Goal: Task Accomplishment & Management: Use online tool/utility

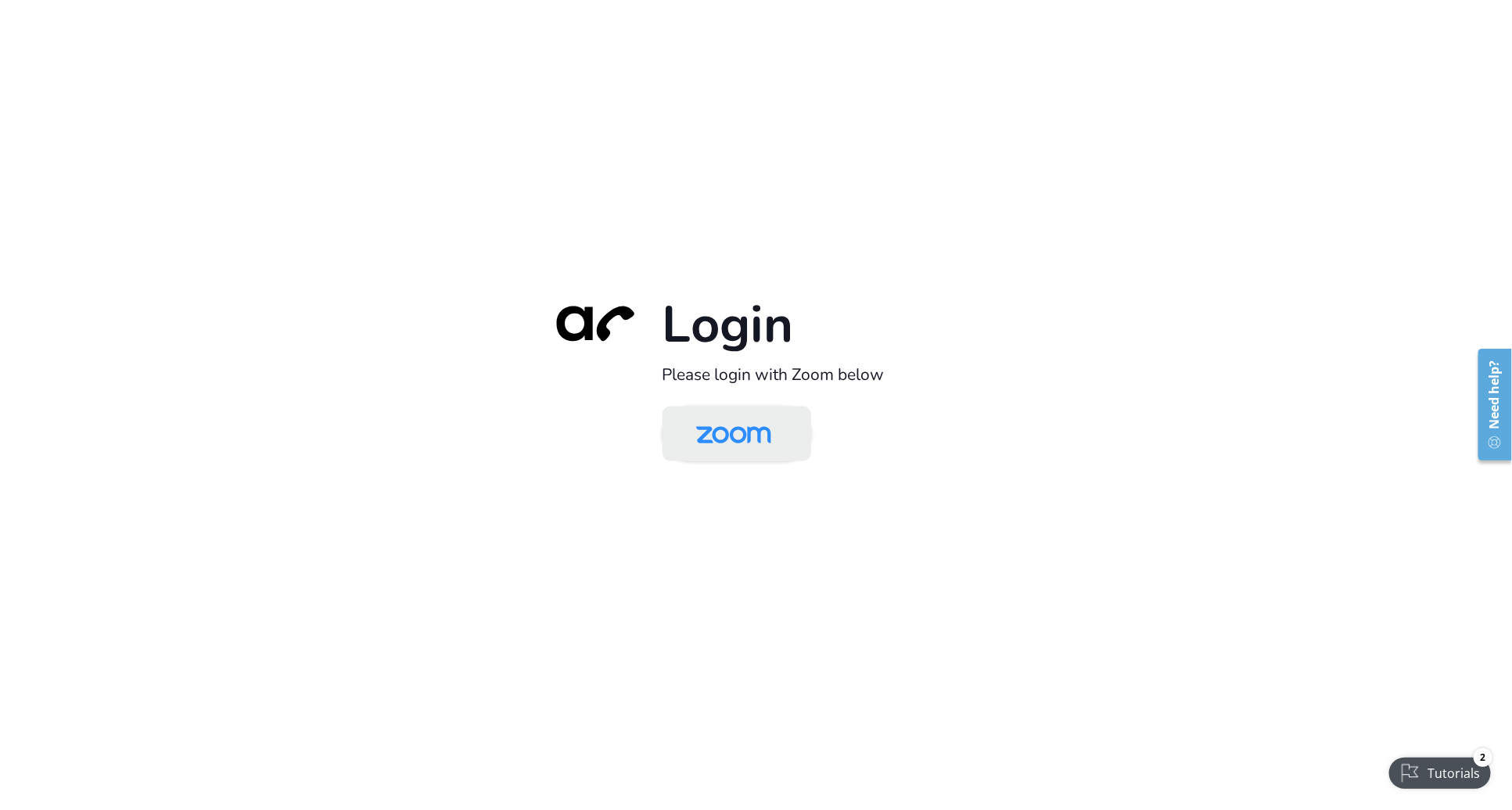
click at [723, 453] on img at bounding box center [734, 435] width 108 height 51
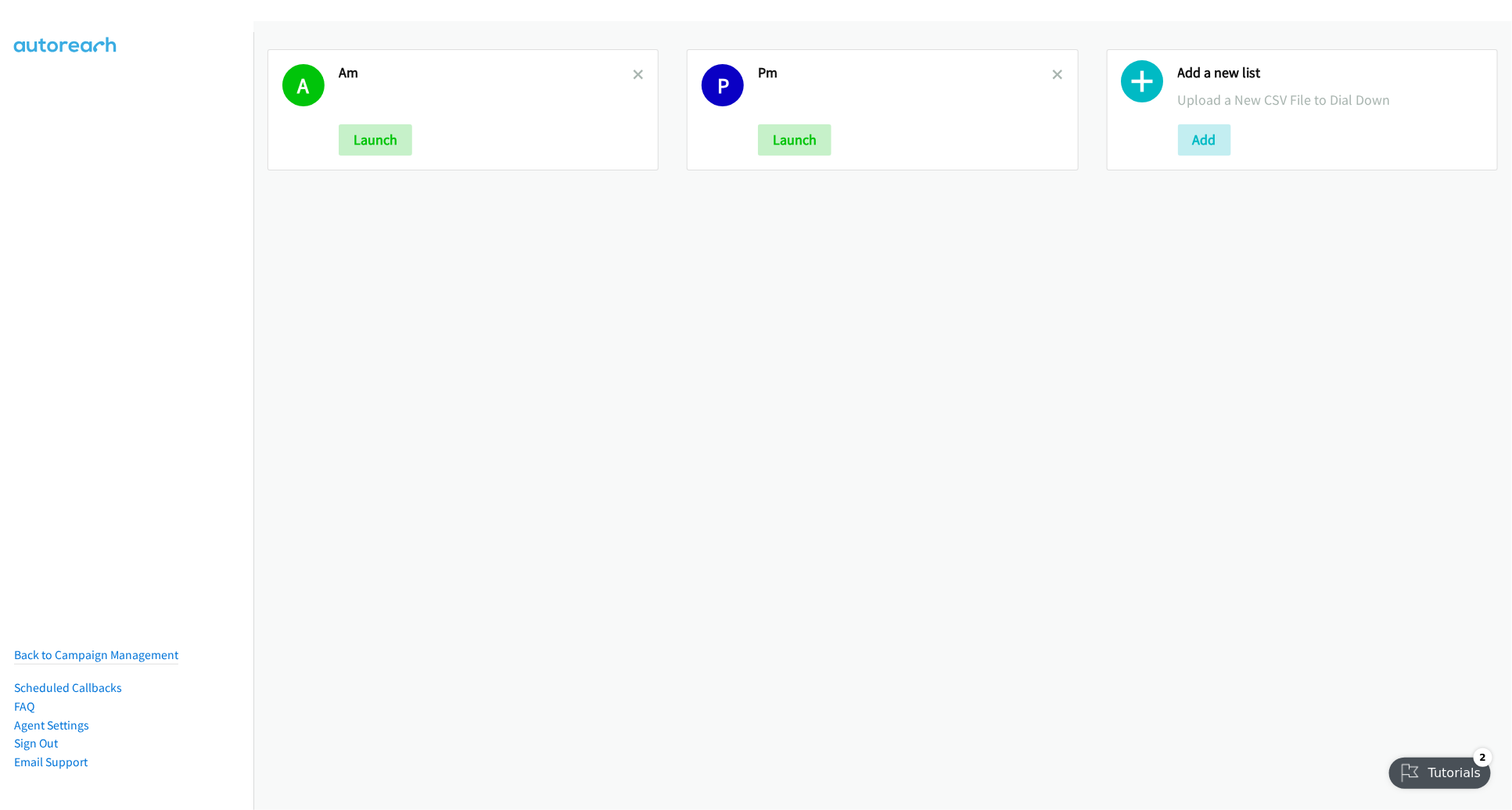
click at [633, 69] on link at bounding box center [638, 75] width 11 height 18
click at [635, 76] on icon at bounding box center [638, 76] width 11 height 11
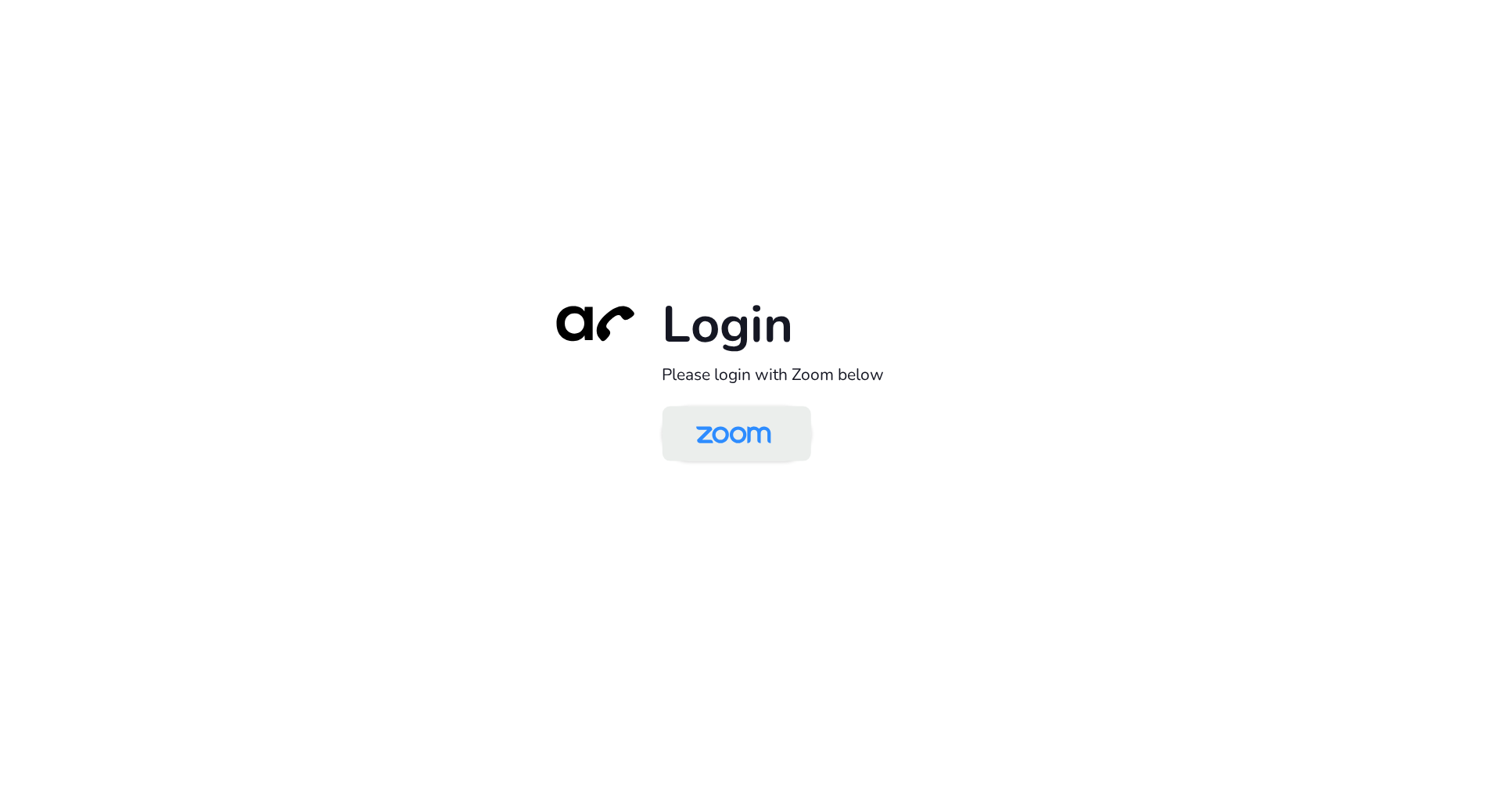
click at [728, 431] on img at bounding box center [734, 435] width 108 height 51
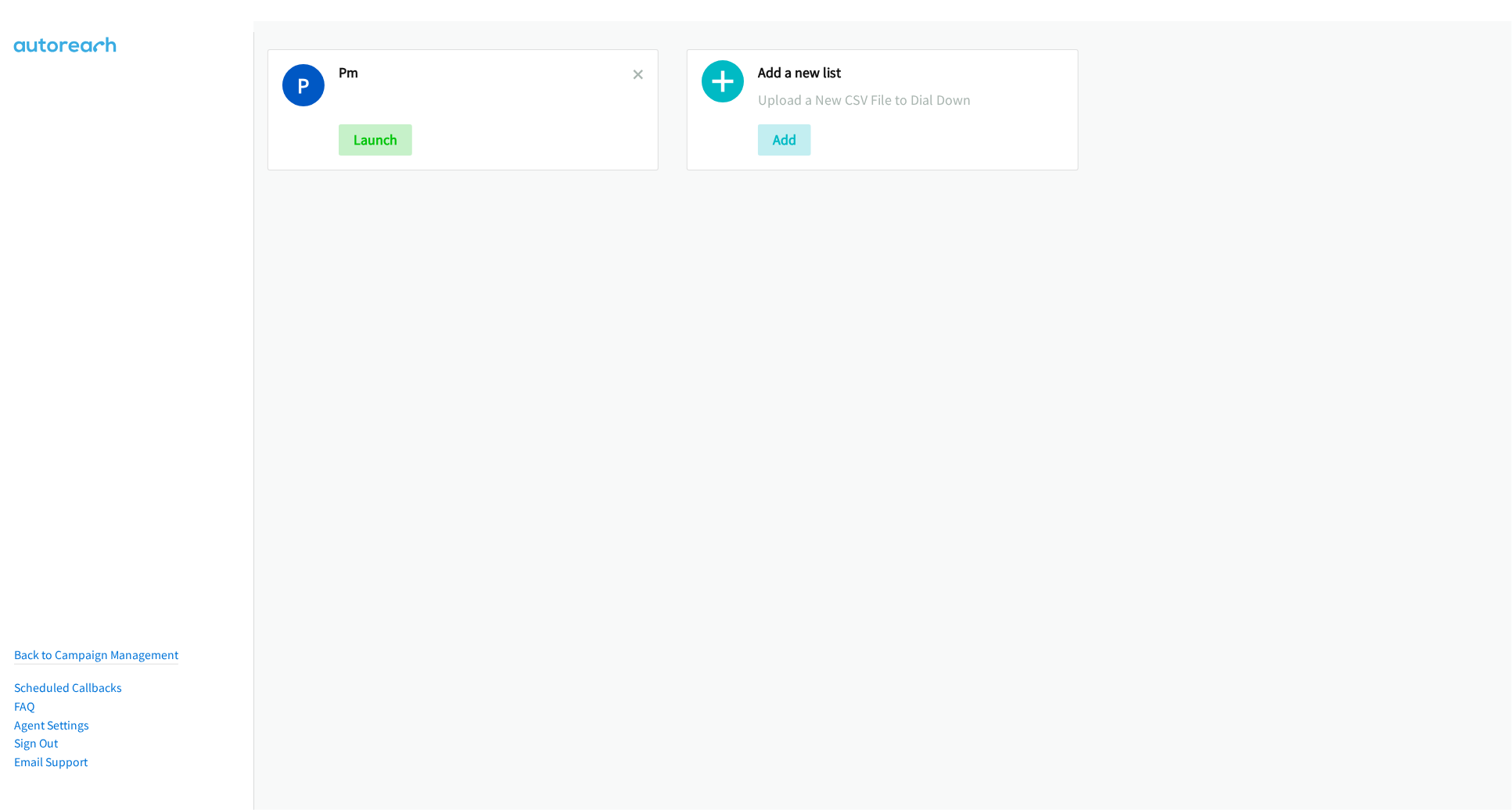
click at [633, 68] on link at bounding box center [638, 75] width 11 height 18
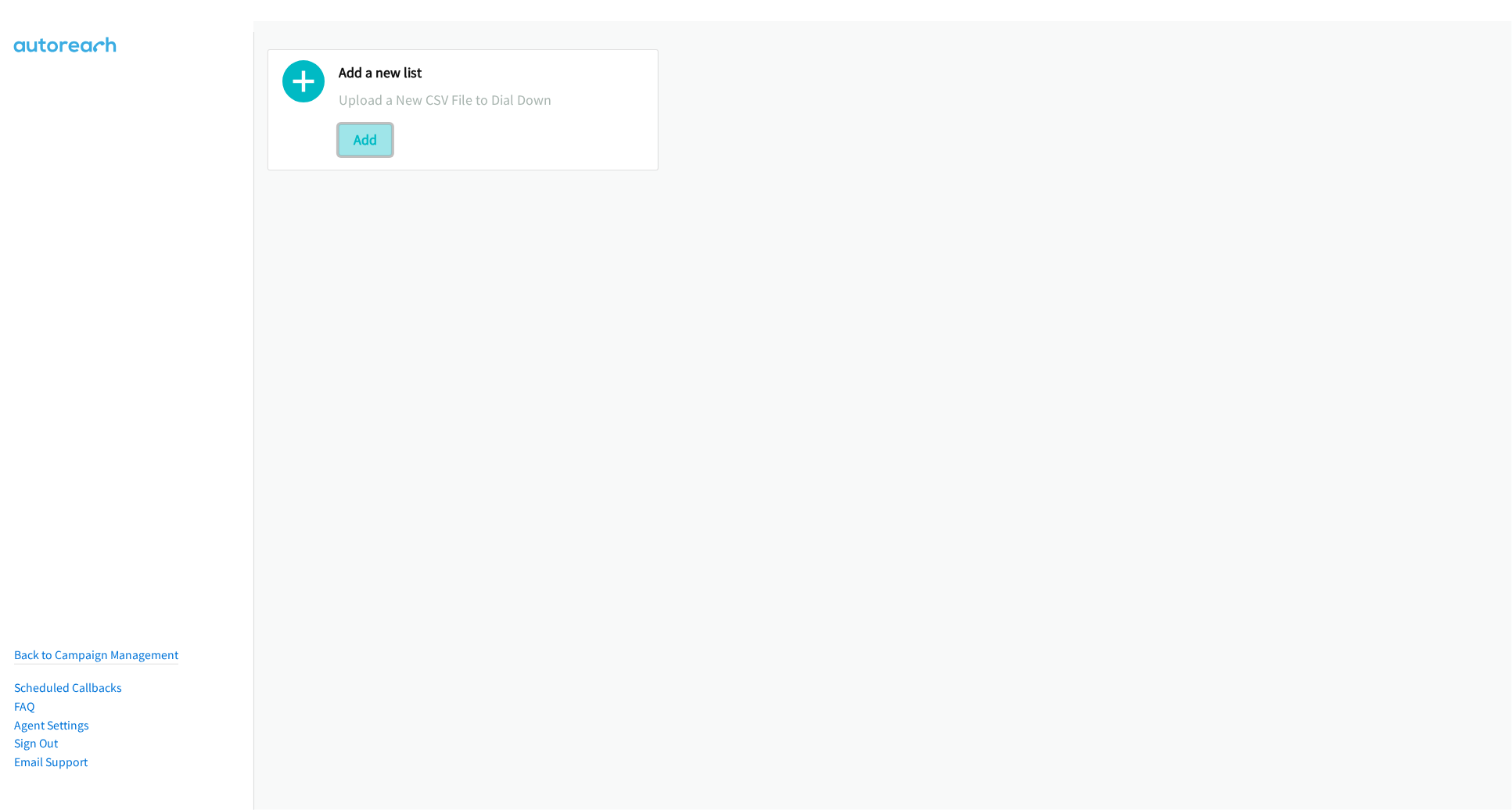
click at [382, 141] on button "Add" at bounding box center [365, 139] width 53 height 31
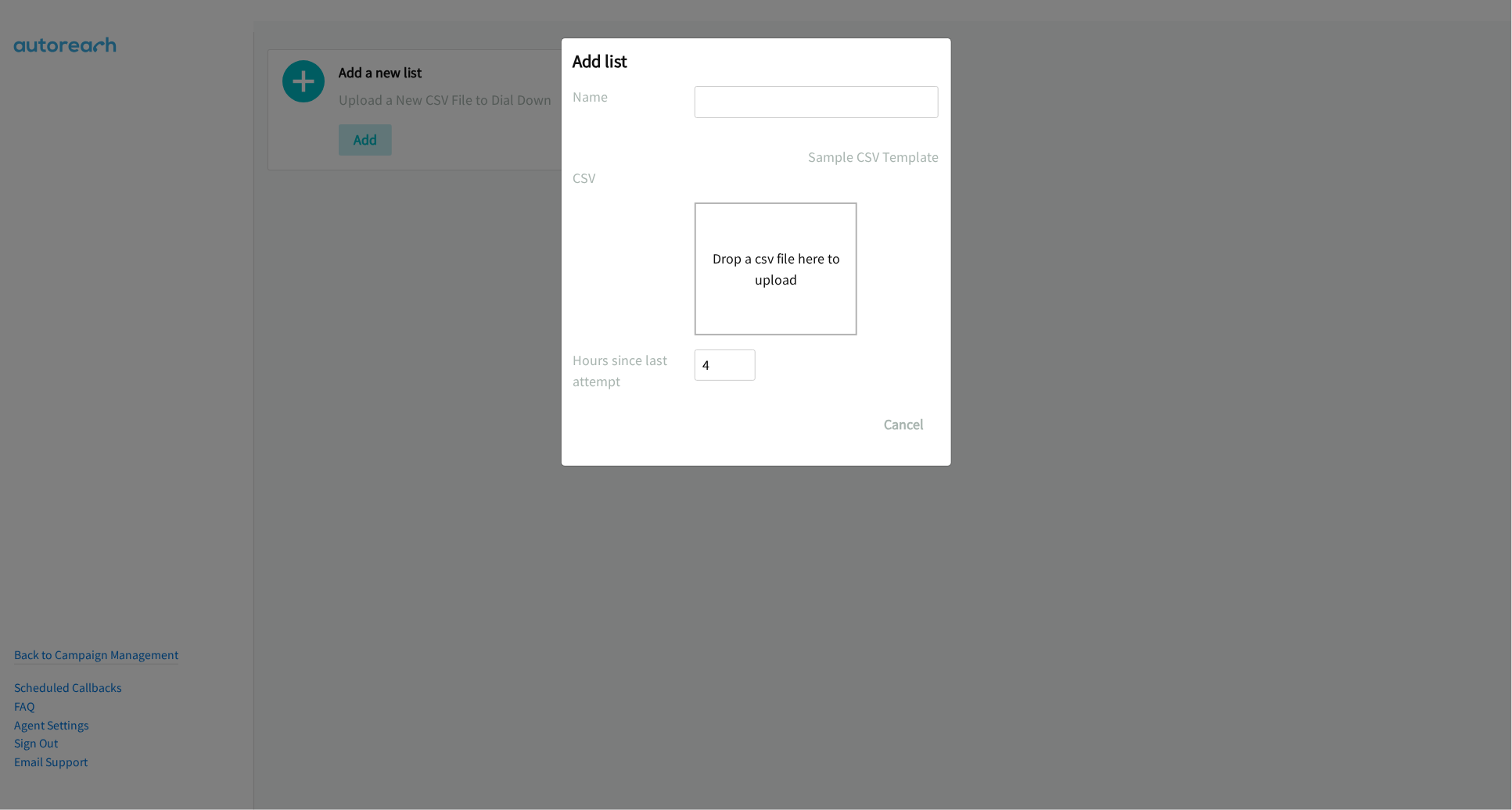
click at [758, 263] on button "Drop a csv file here to upload" at bounding box center [776, 269] width 129 height 42
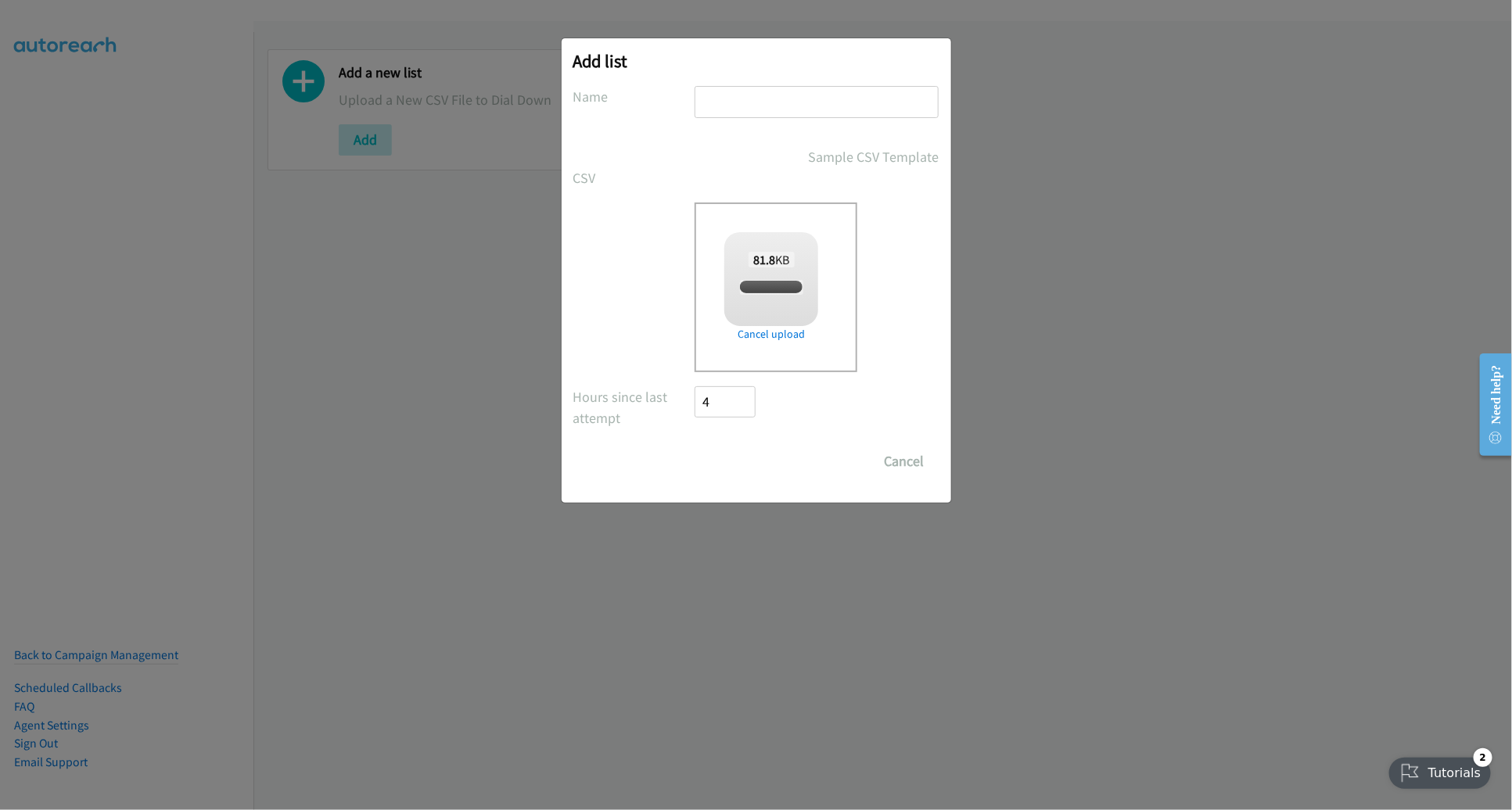
checkbox input "true"
click at [819, 102] on input "text" at bounding box center [816, 102] width 244 height 32
type input "OT"
click at [695, 446] on input "Save List" at bounding box center [735, 461] width 82 height 31
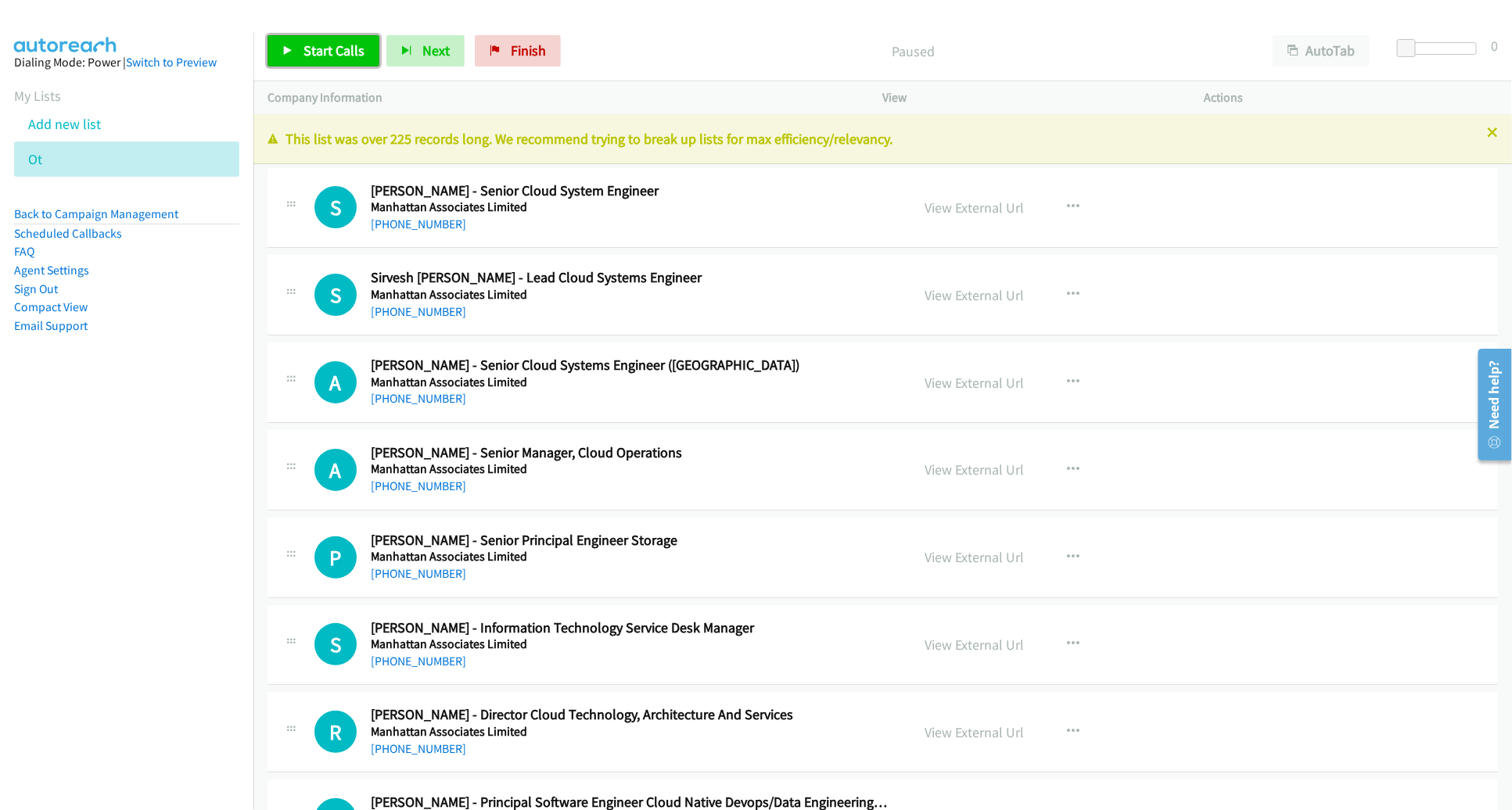
click at [334, 43] on span "Start Calls" at bounding box center [334, 50] width 61 height 18
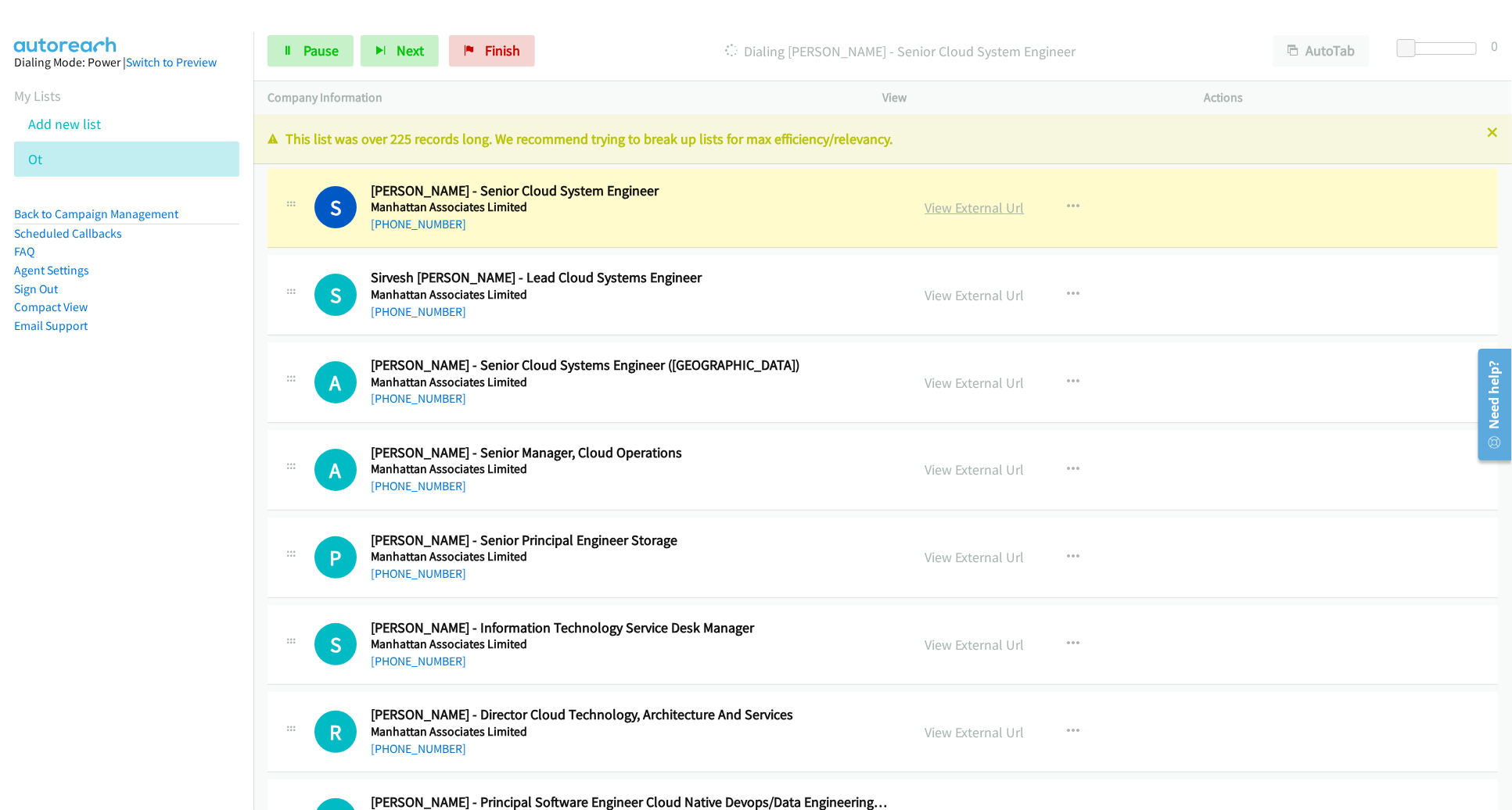
click at [965, 206] on link "View External Url" at bounding box center [974, 208] width 99 height 18
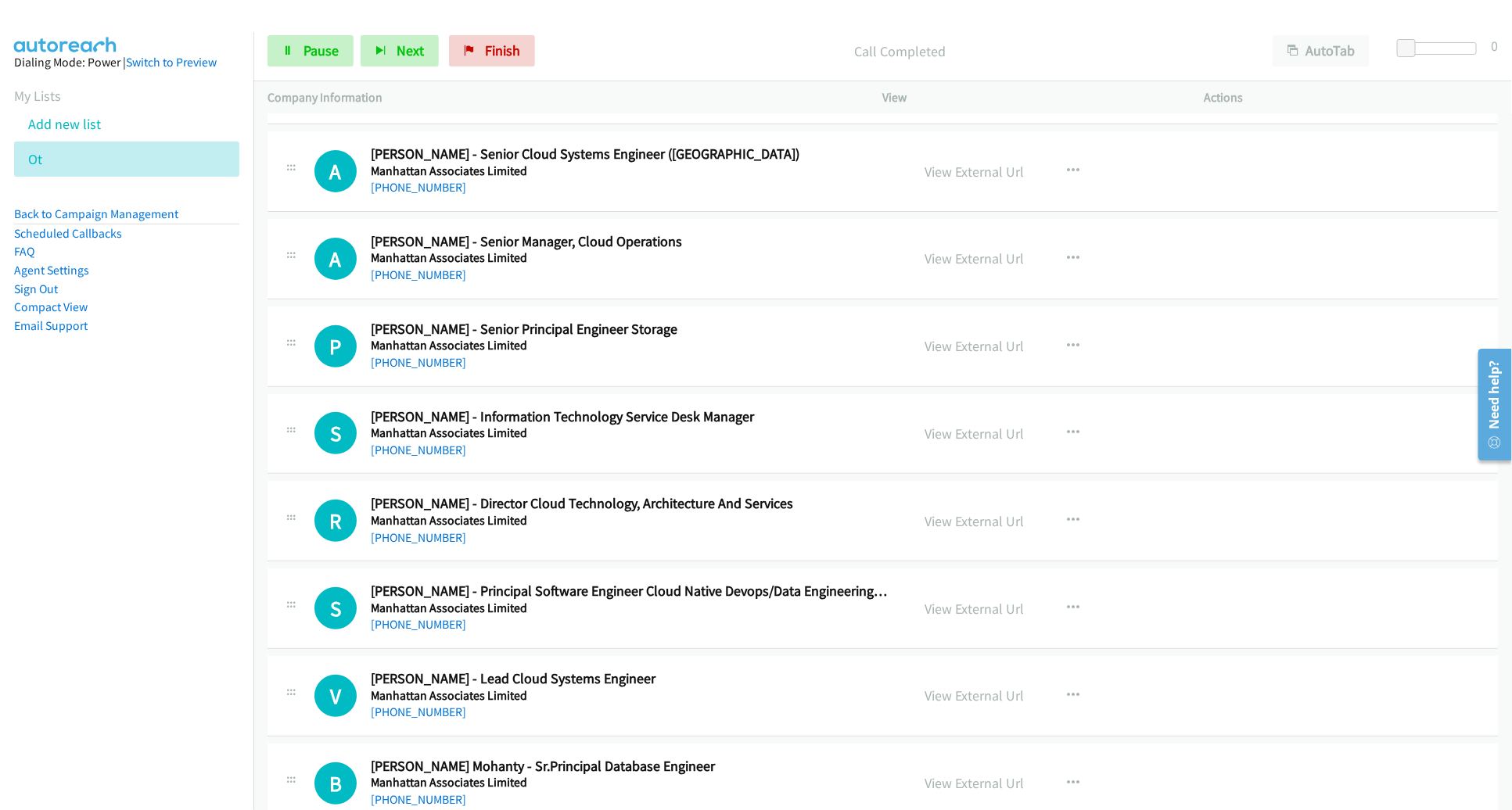
scroll to position [214, 0]
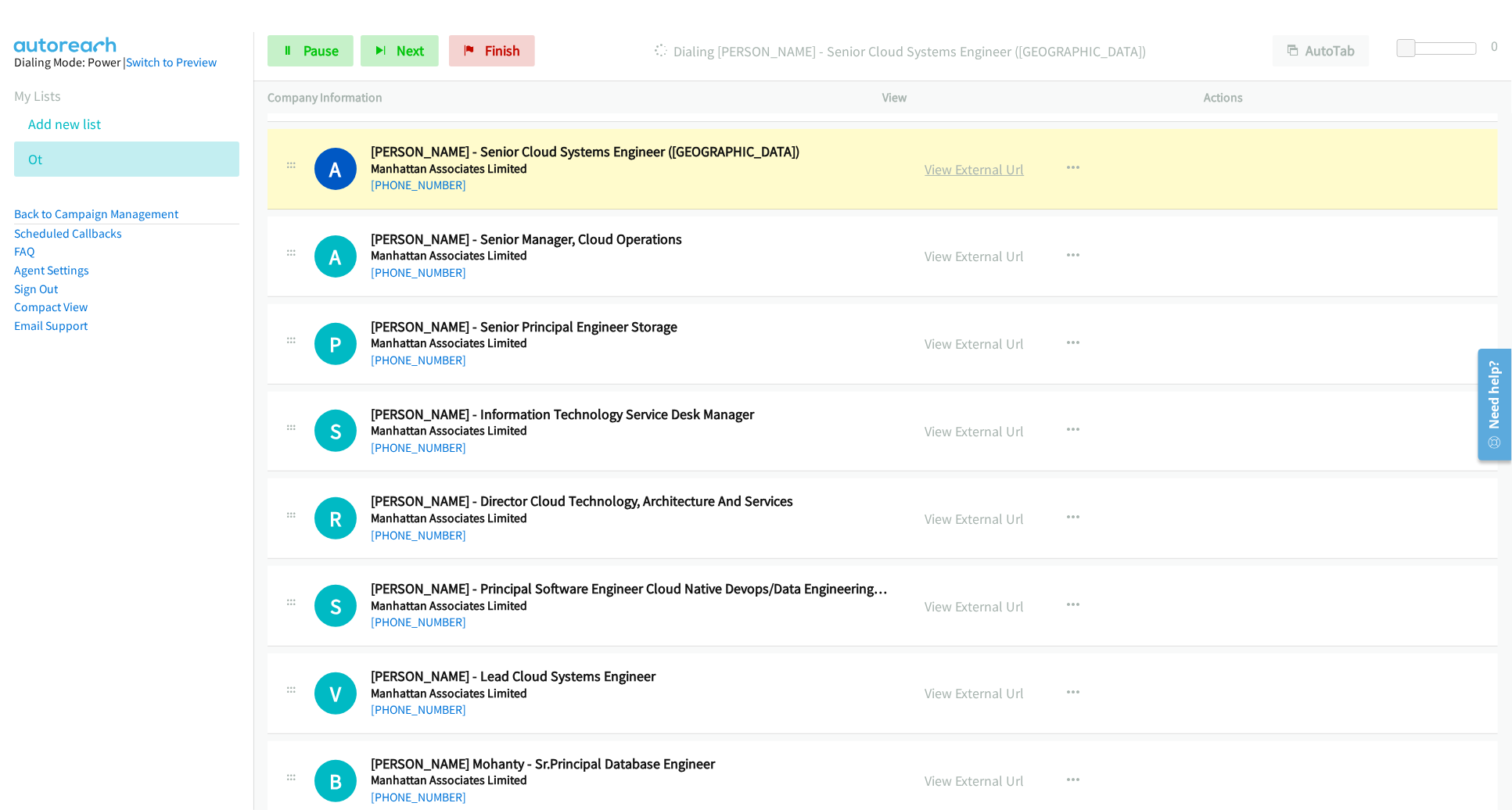
click at [956, 170] on link "View External Url" at bounding box center [974, 169] width 99 height 18
click at [292, 48] on link "Pause" at bounding box center [311, 50] width 86 height 31
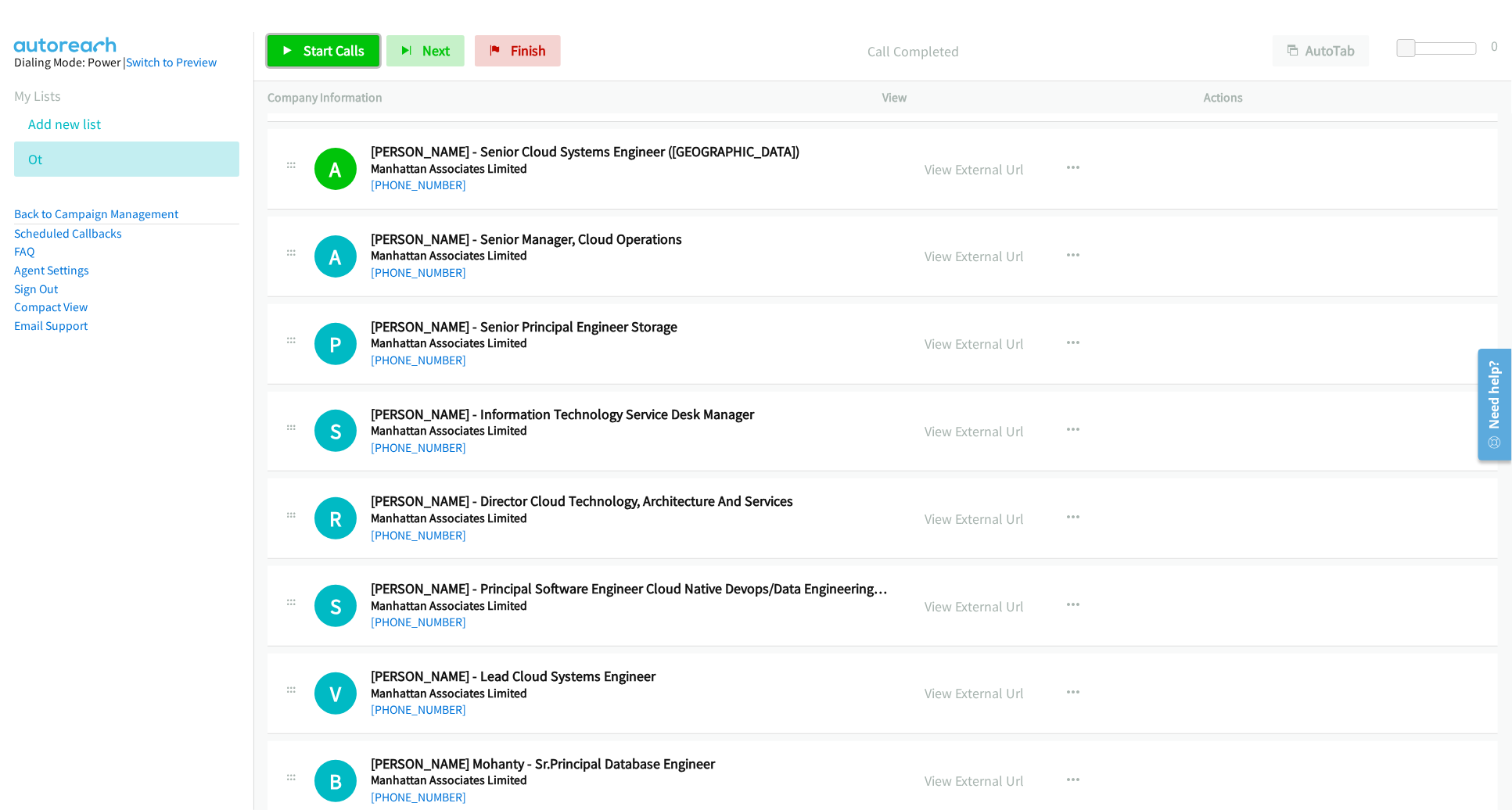
click at [334, 60] on link "Start Calls" at bounding box center [324, 50] width 111 height 31
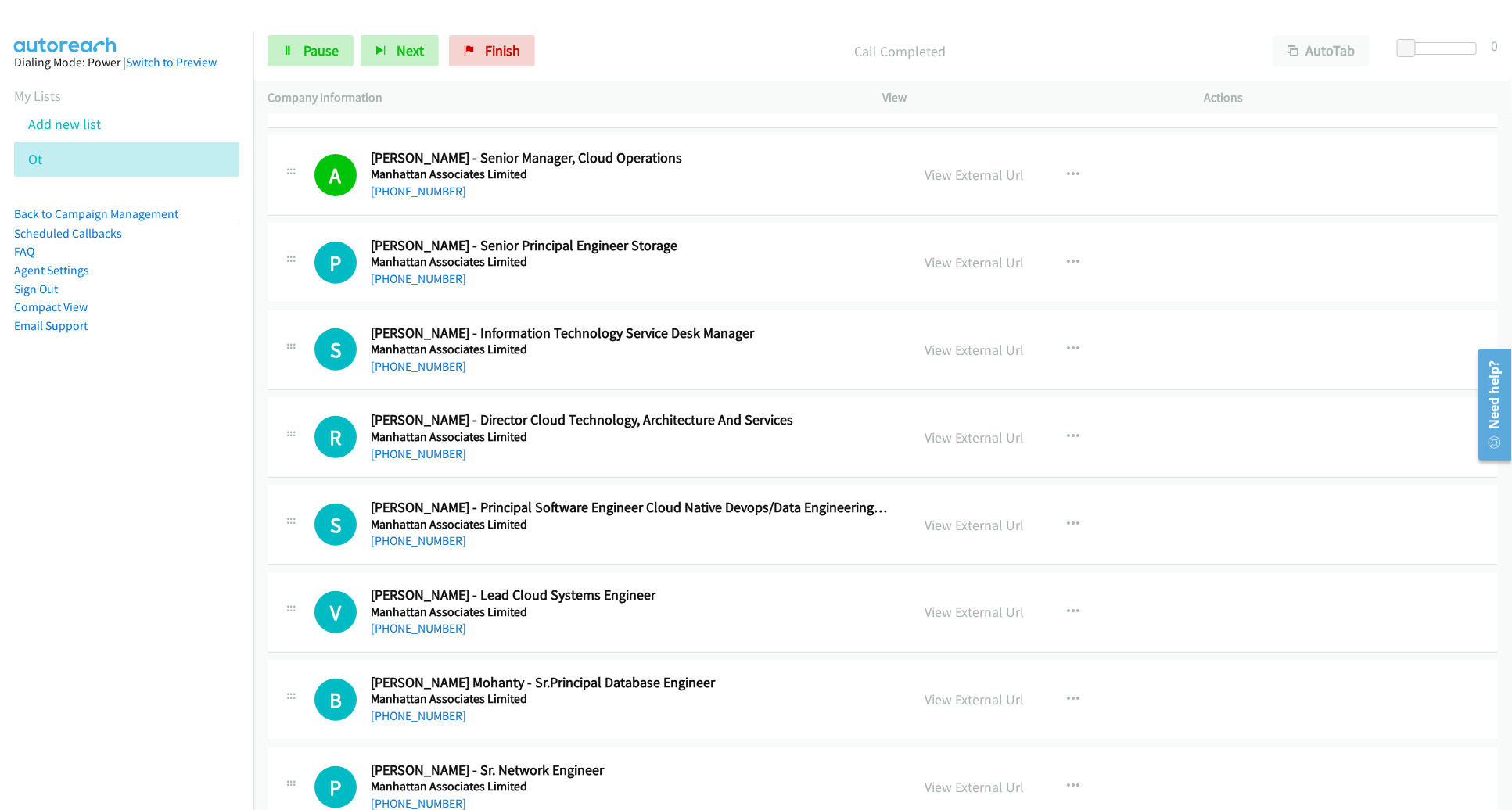
scroll to position [316, 0]
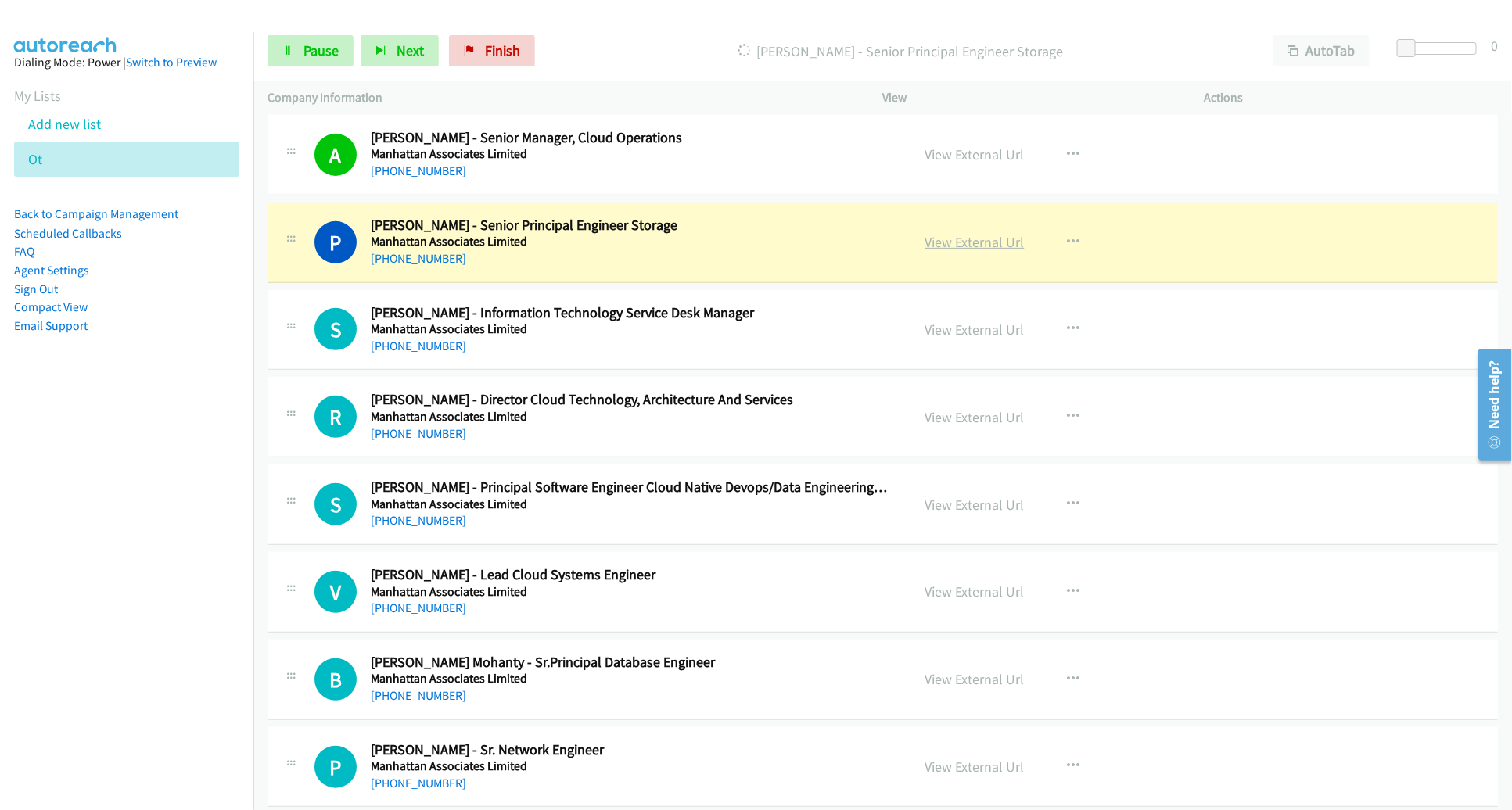
click at [985, 240] on link "View External Url" at bounding box center [974, 242] width 99 height 18
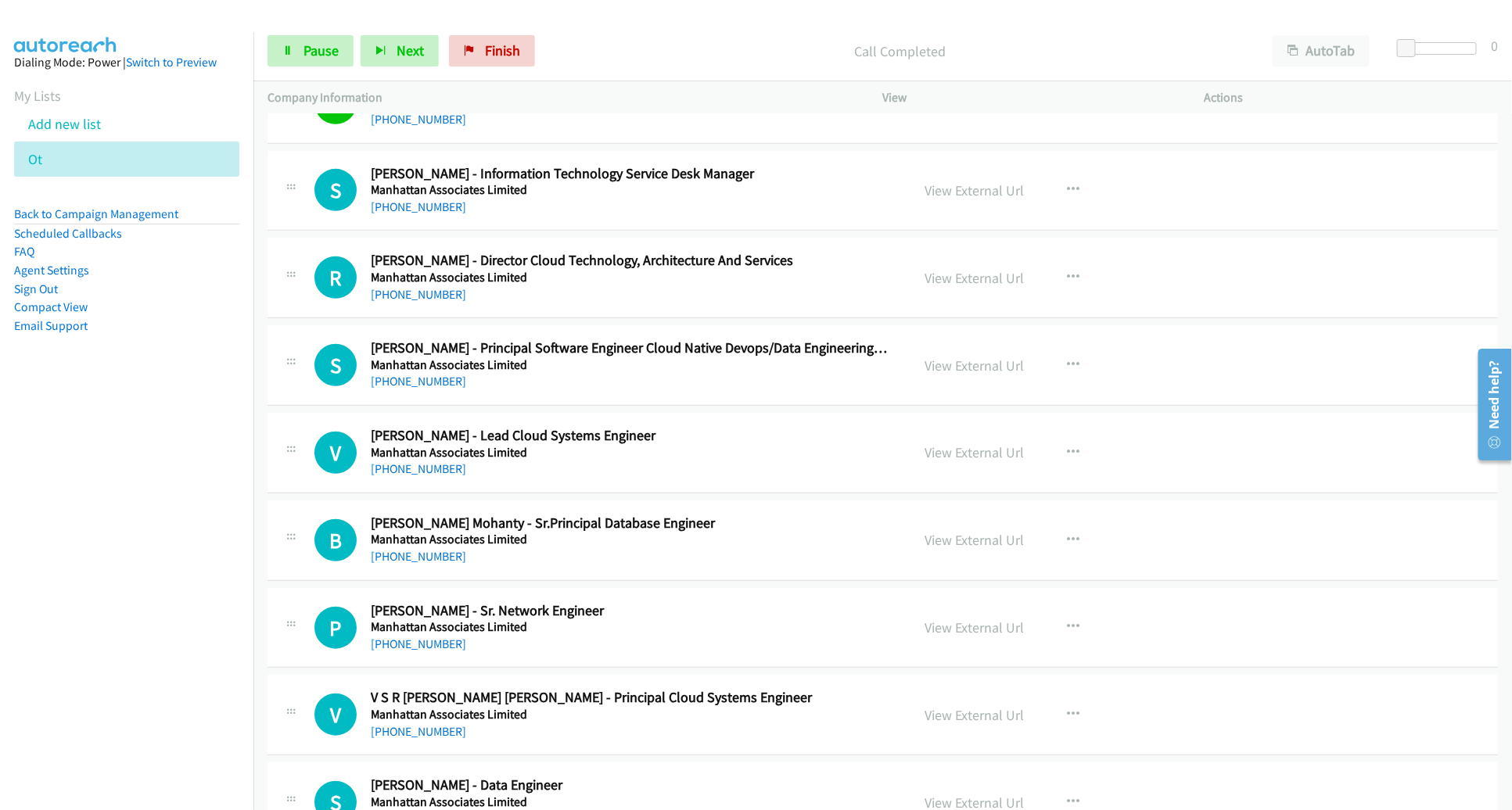
scroll to position [479, 0]
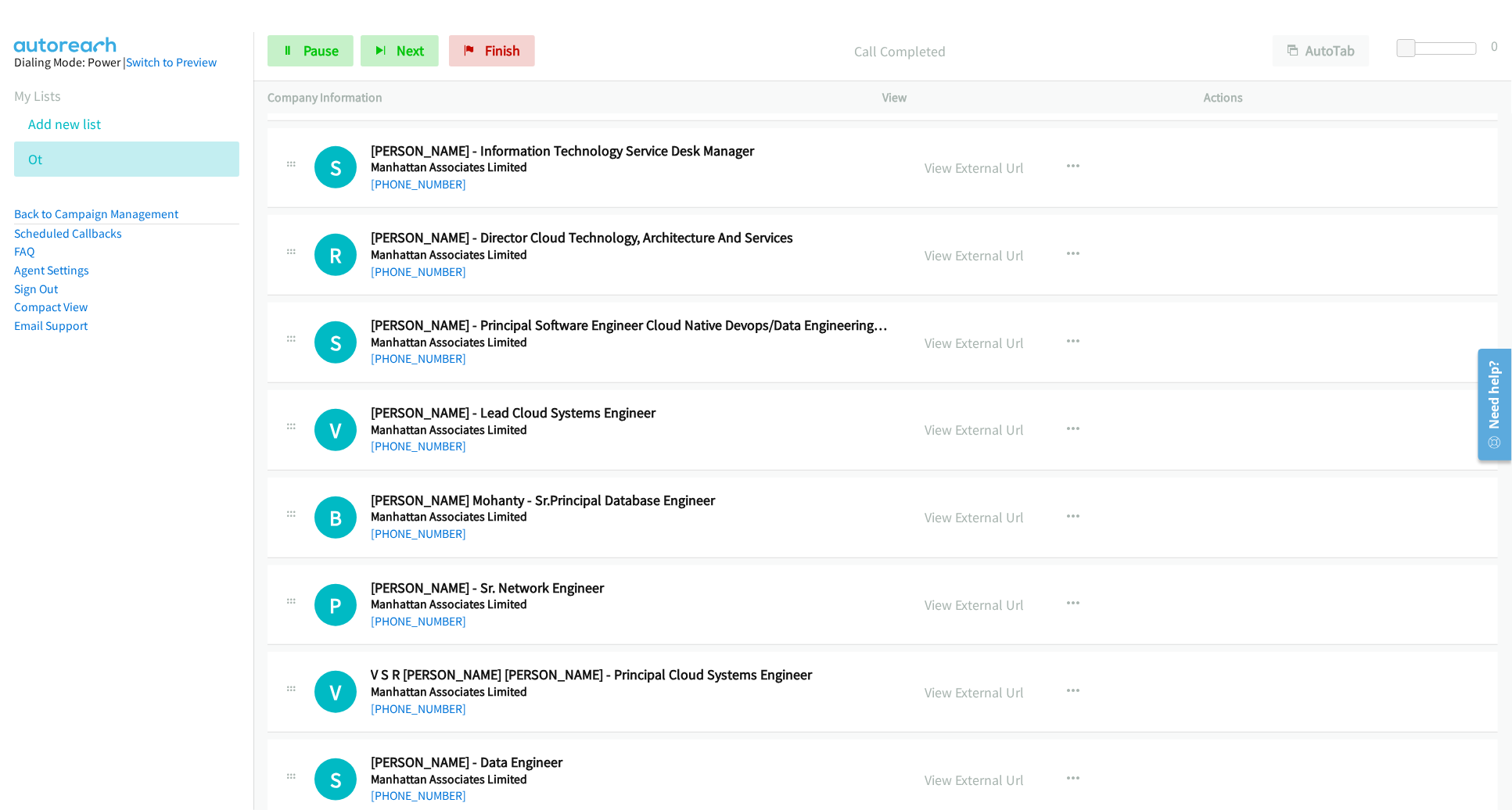
click at [1138, 316] on div "View External Url View External Url Schedule/Manage Callback Start Calls Here R…" at bounding box center [1079, 342] width 335 height 51
click at [1138, 316] on div "View External Url View External Url Schedule/Manage Callback Start Calls Here R…" at bounding box center [1079, 341] width 335 height 51
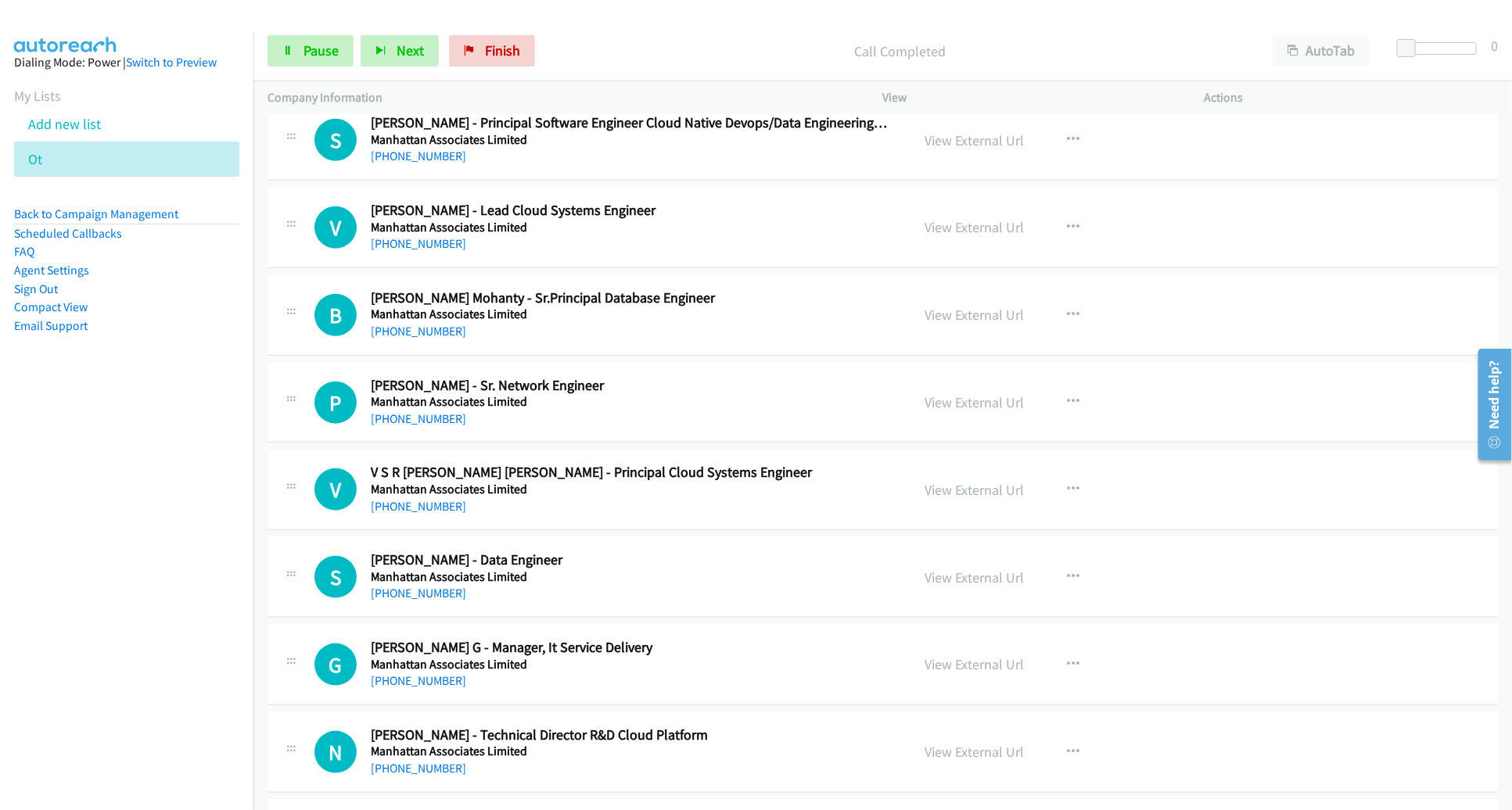
scroll to position [675, 0]
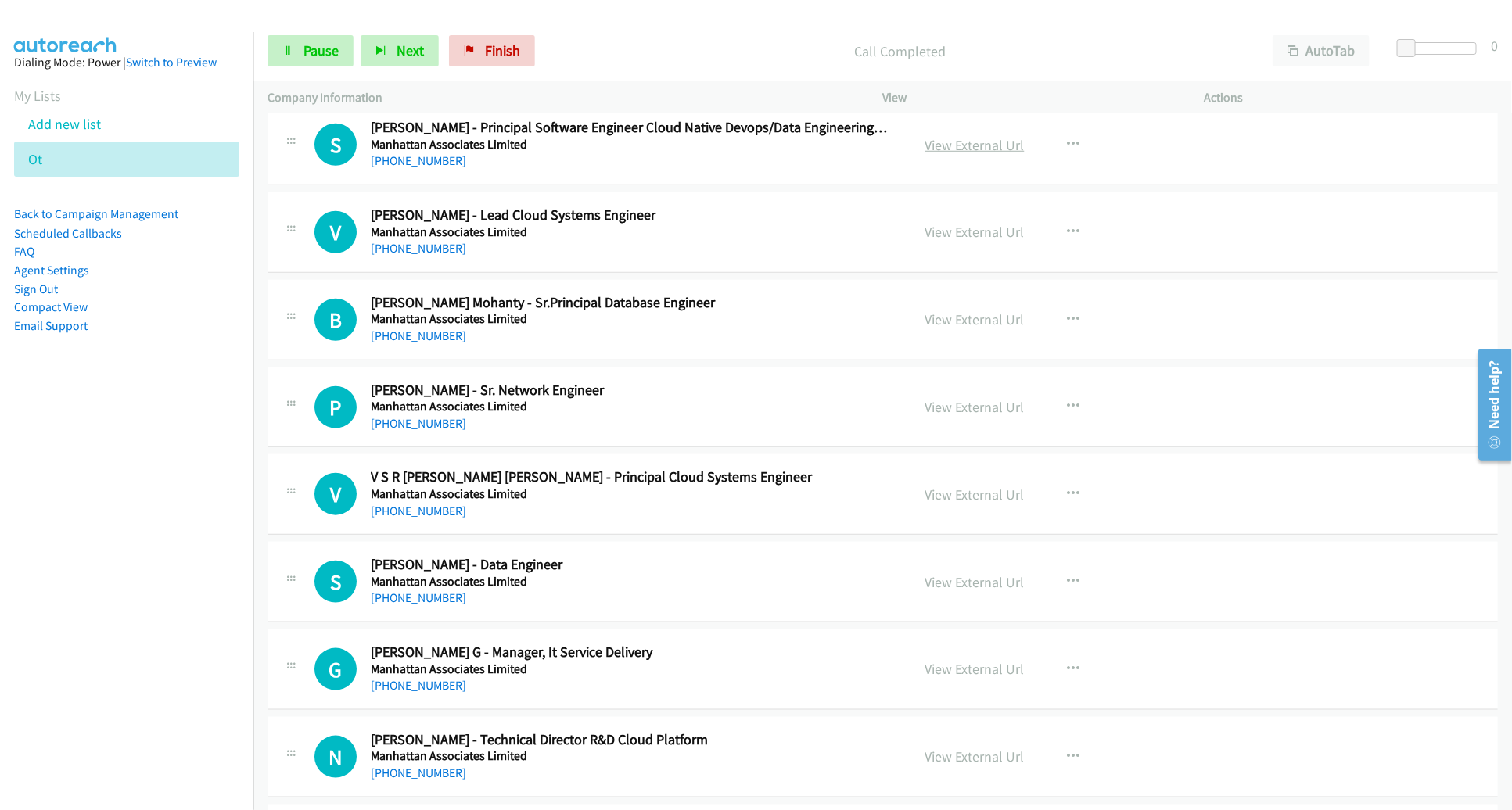
click at [974, 144] on link "View External Url" at bounding box center [974, 145] width 99 height 18
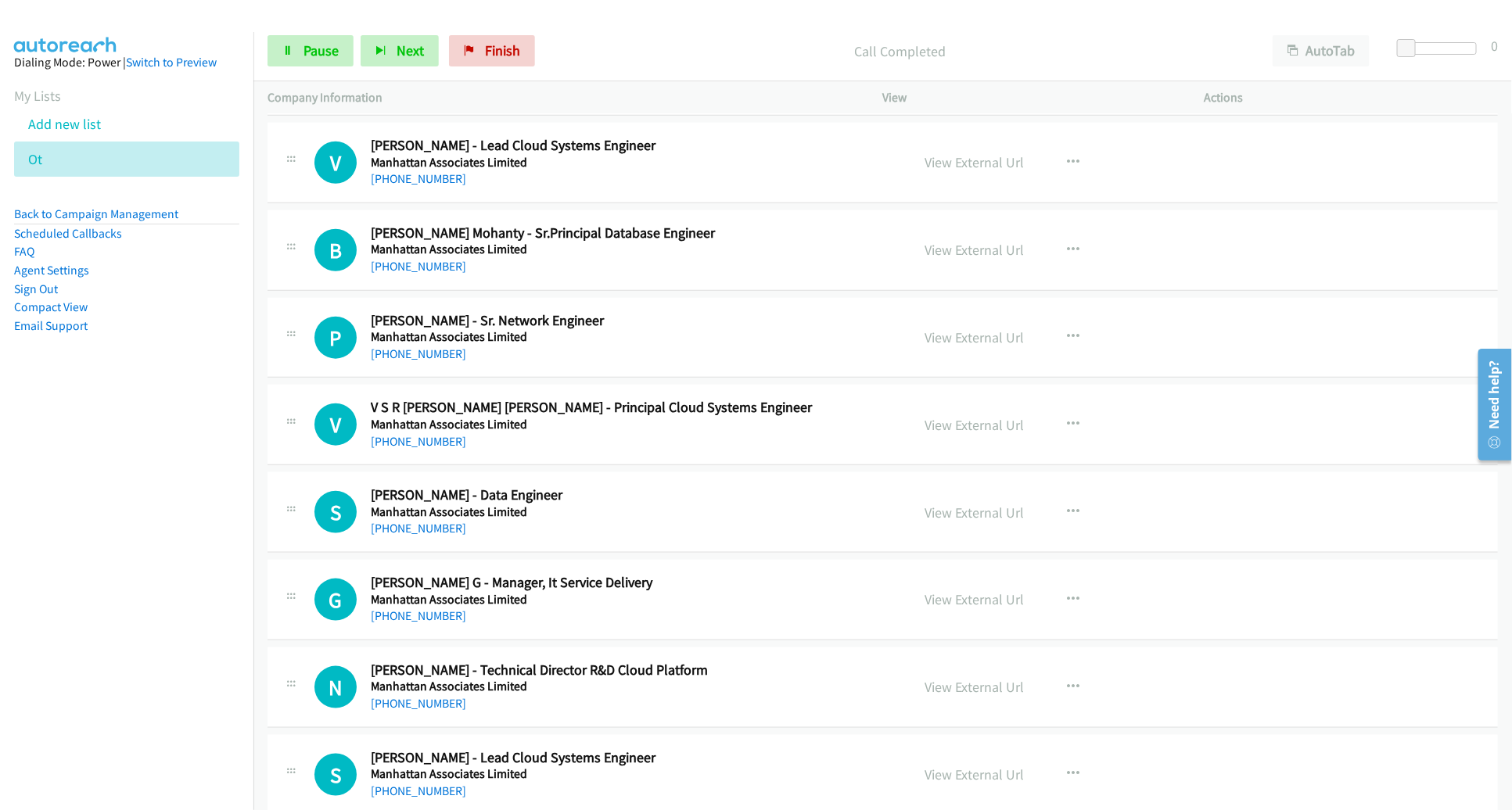
scroll to position [749, 0]
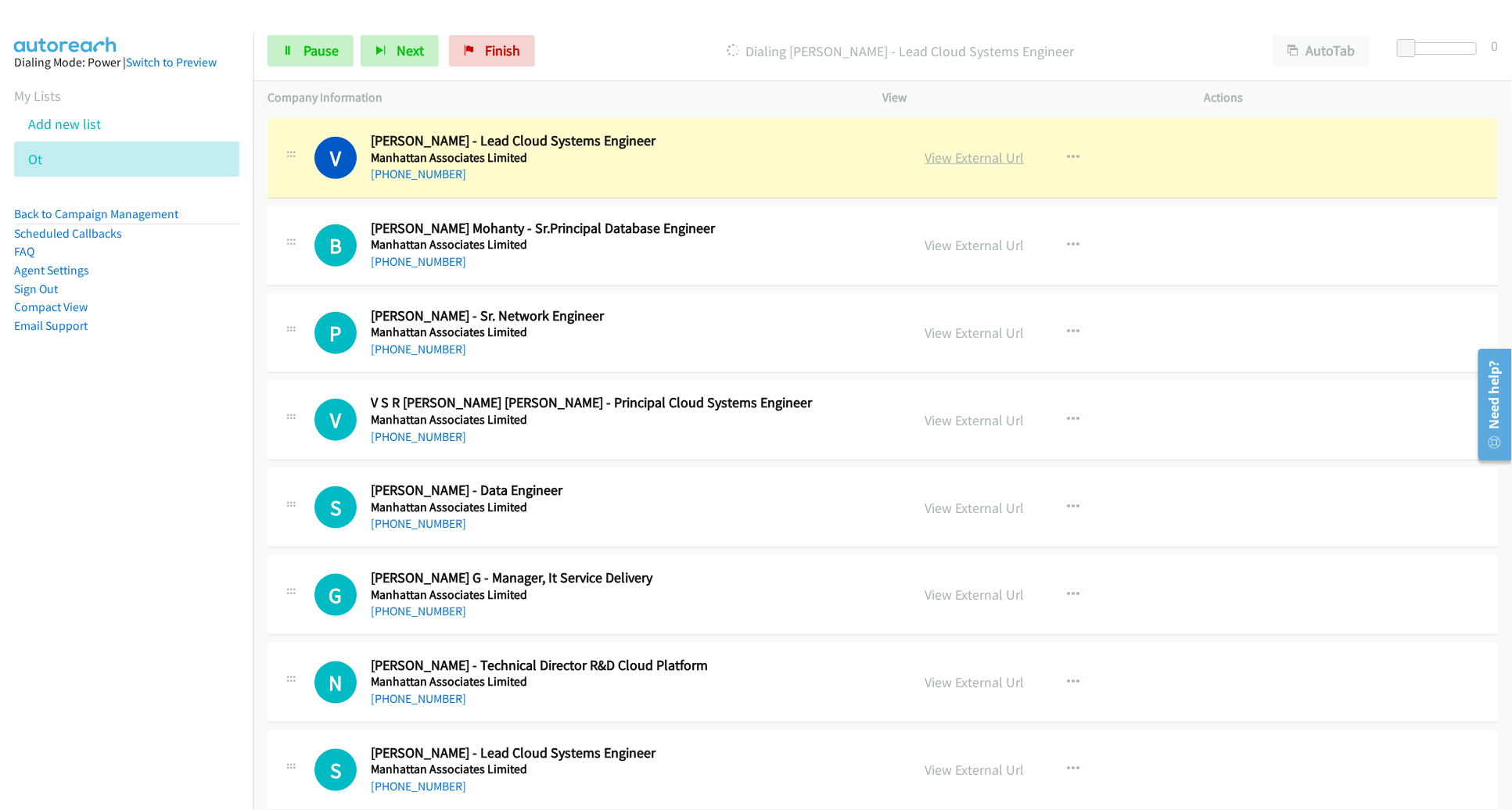
click at [980, 159] on link "View External Url" at bounding box center [974, 157] width 99 height 18
click at [304, 55] on span "Pause" at bounding box center [321, 50] width 35 height 18
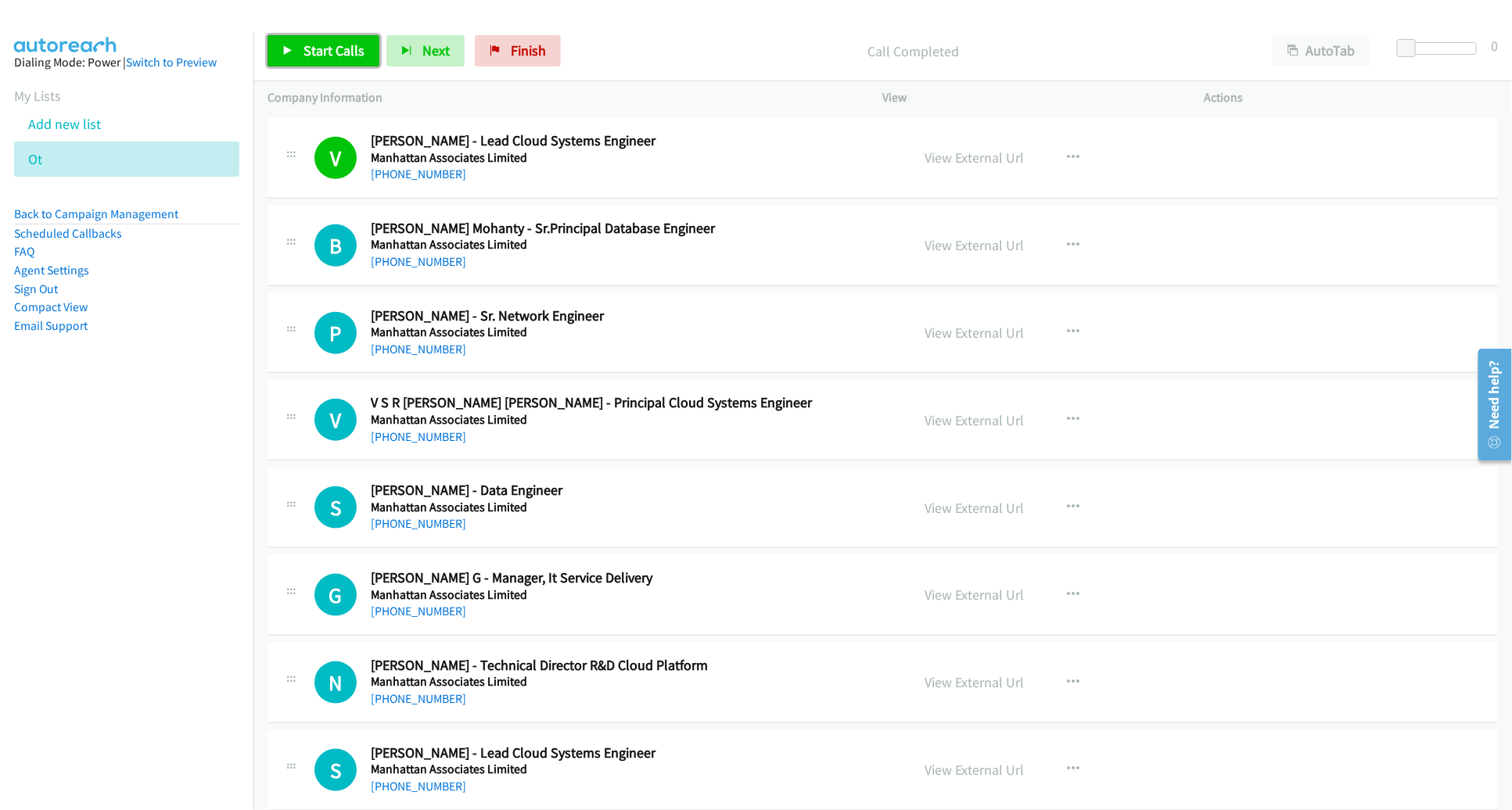
click at [325, 51] on span "Start Calls" at bounding box center [334, 50] width 61 height 18
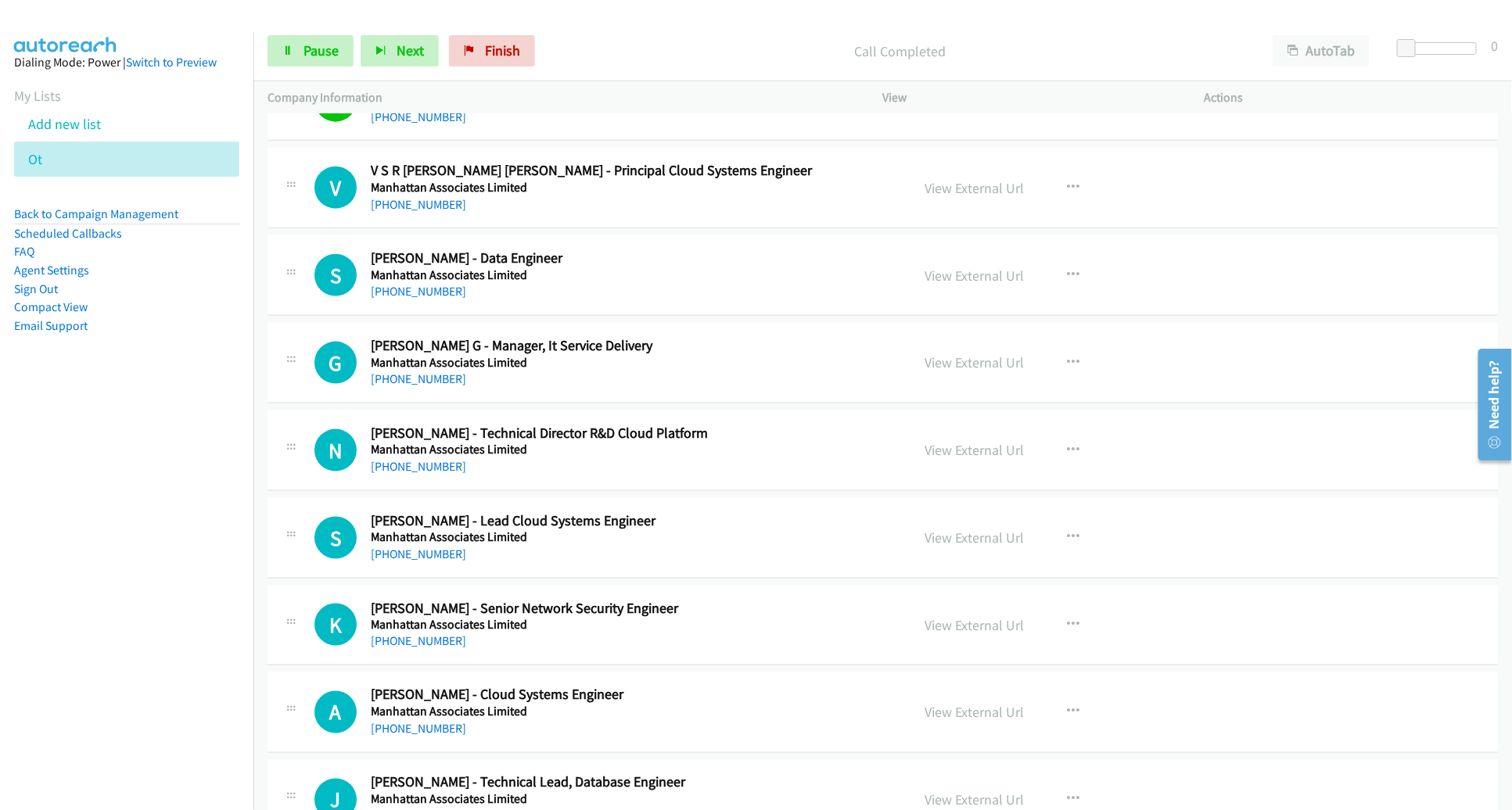
scroll to position [1011, 0]
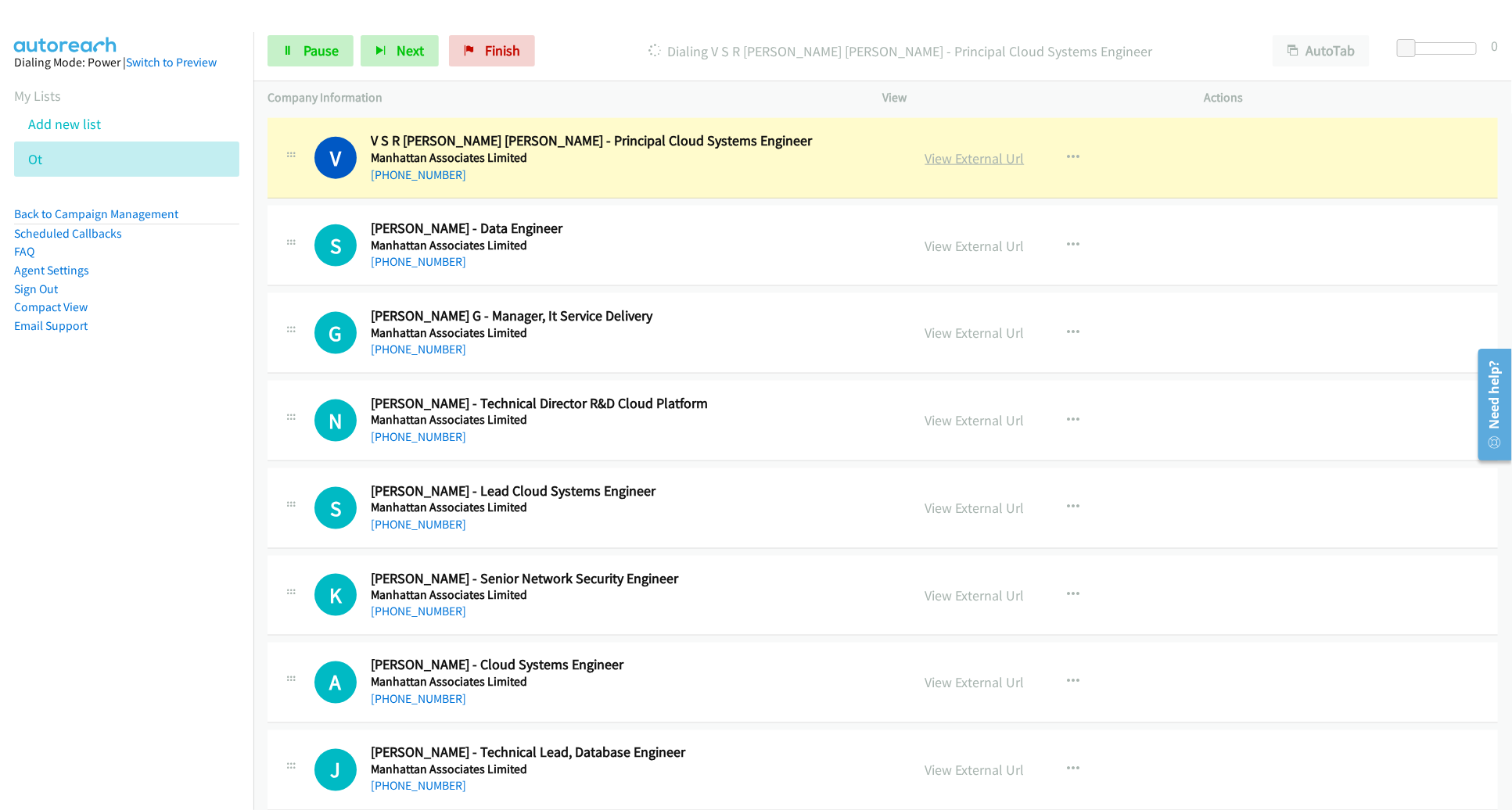
click at [948, 159] on link "View External Url" at bounding box center [974, 158] width 99 height 18
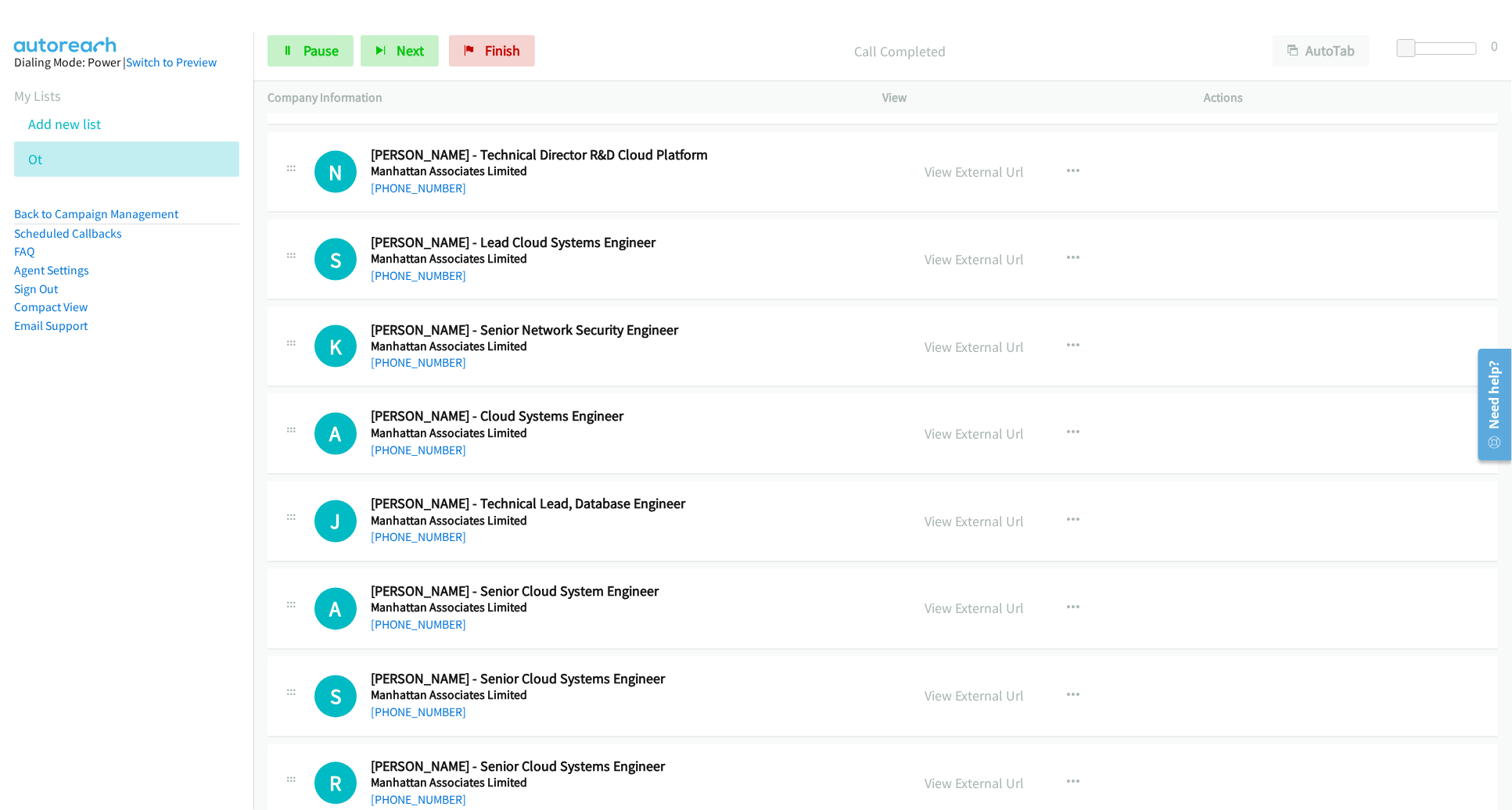
scroll to position [1263, 0]
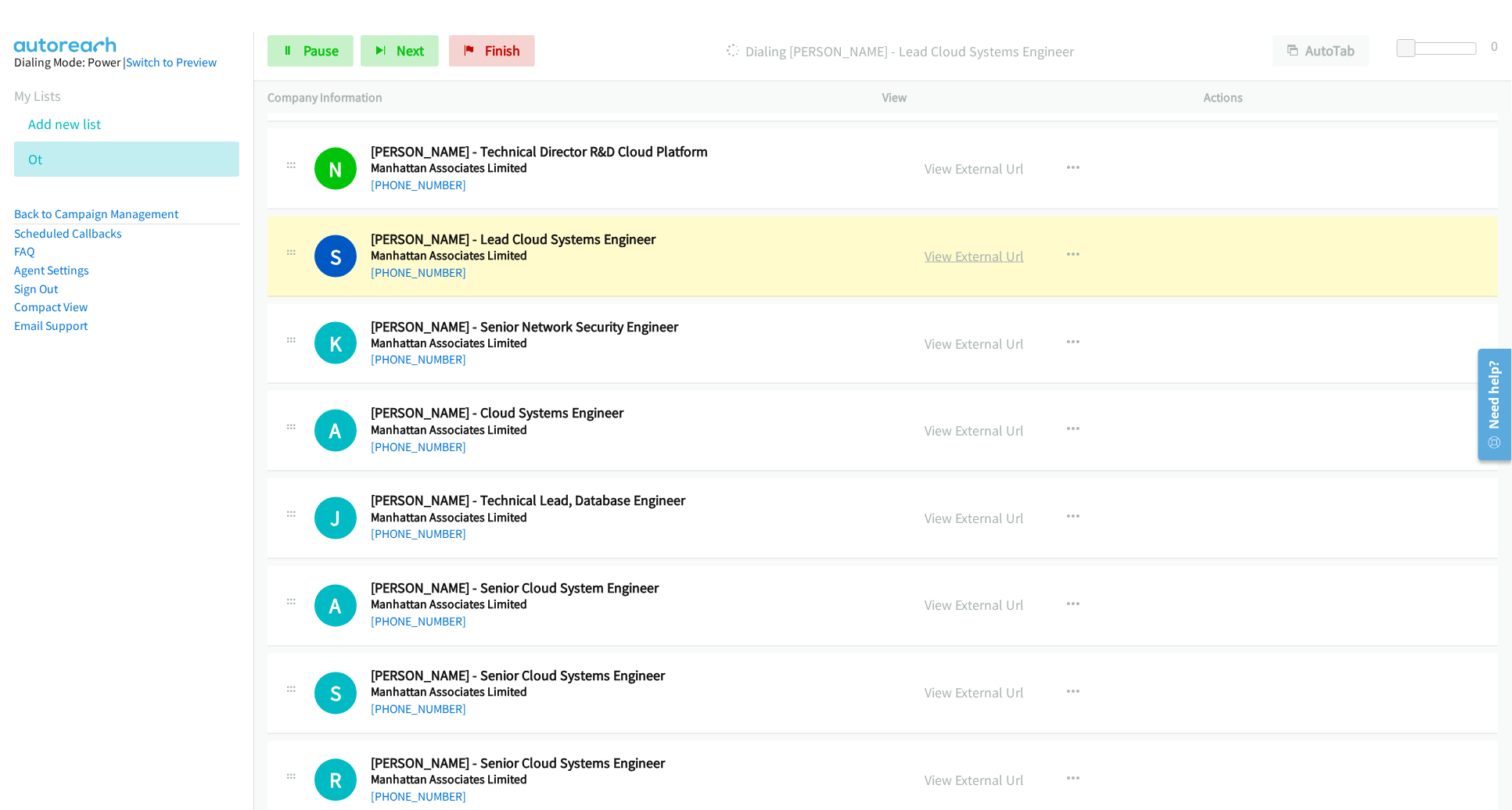
click at [946, 256] on link "View External Url" at bounding box center [974, 256] width 99 height 18
click at [327, 45] on span "Pause" at bounding box center [321, 50] width 35 height 18
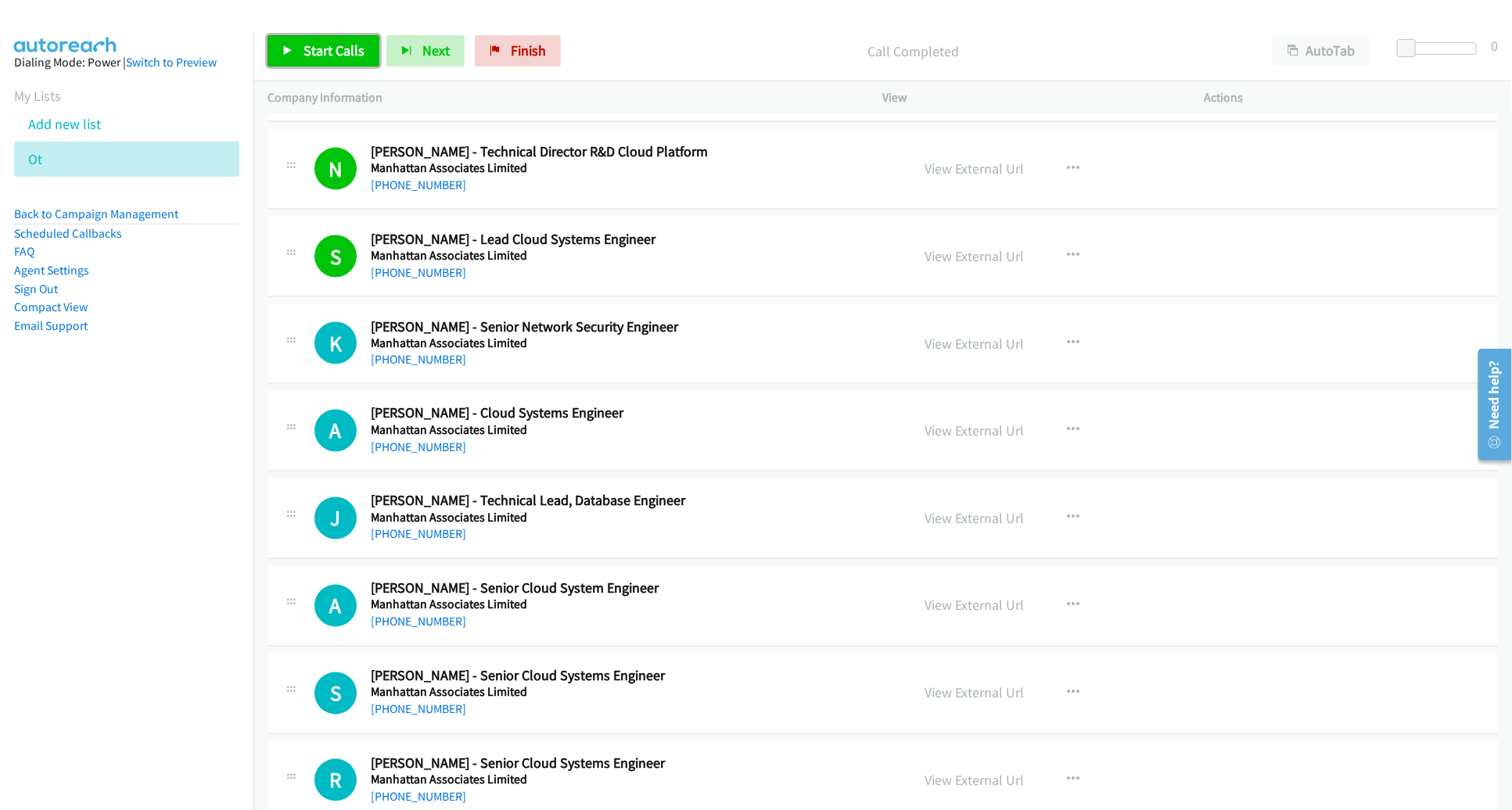
click at [310, 47] on span "Start Calls" at bounding box center [334, 50] width 61 height 18
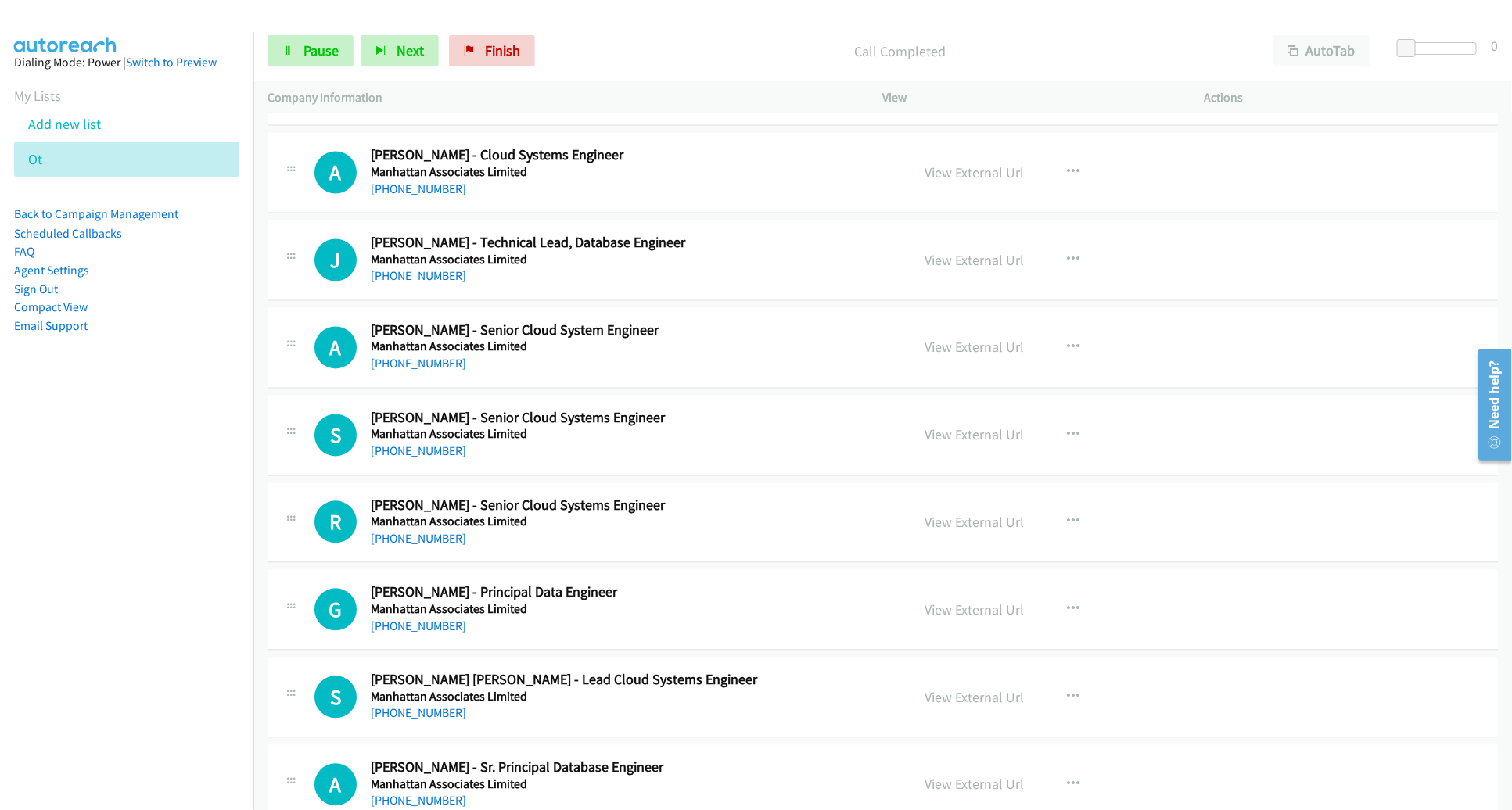
scroll to position [1525, 0]
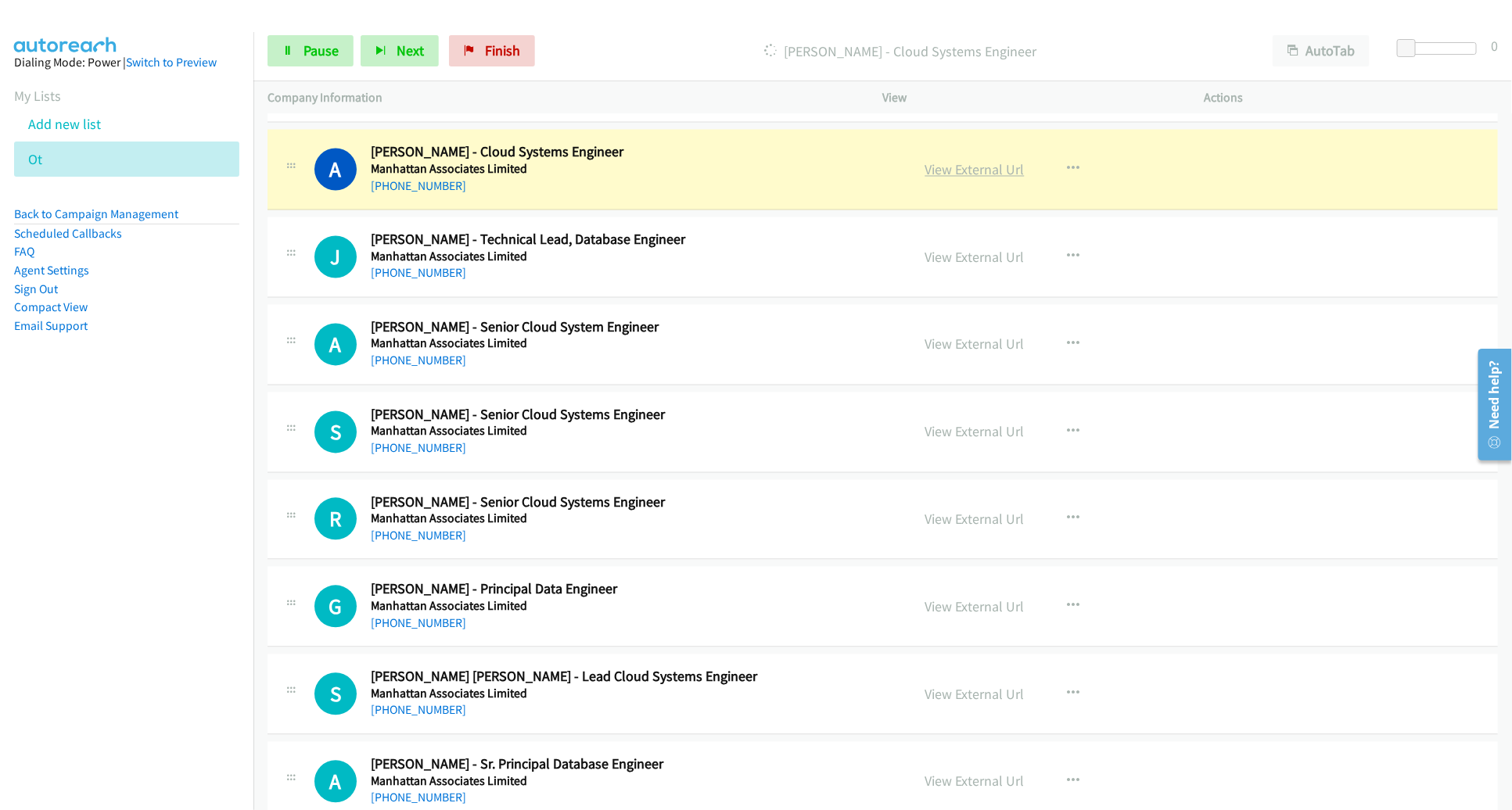
click at [968, 172] on link "View External Url" at bounding box center [974, 170] width 99 height 18
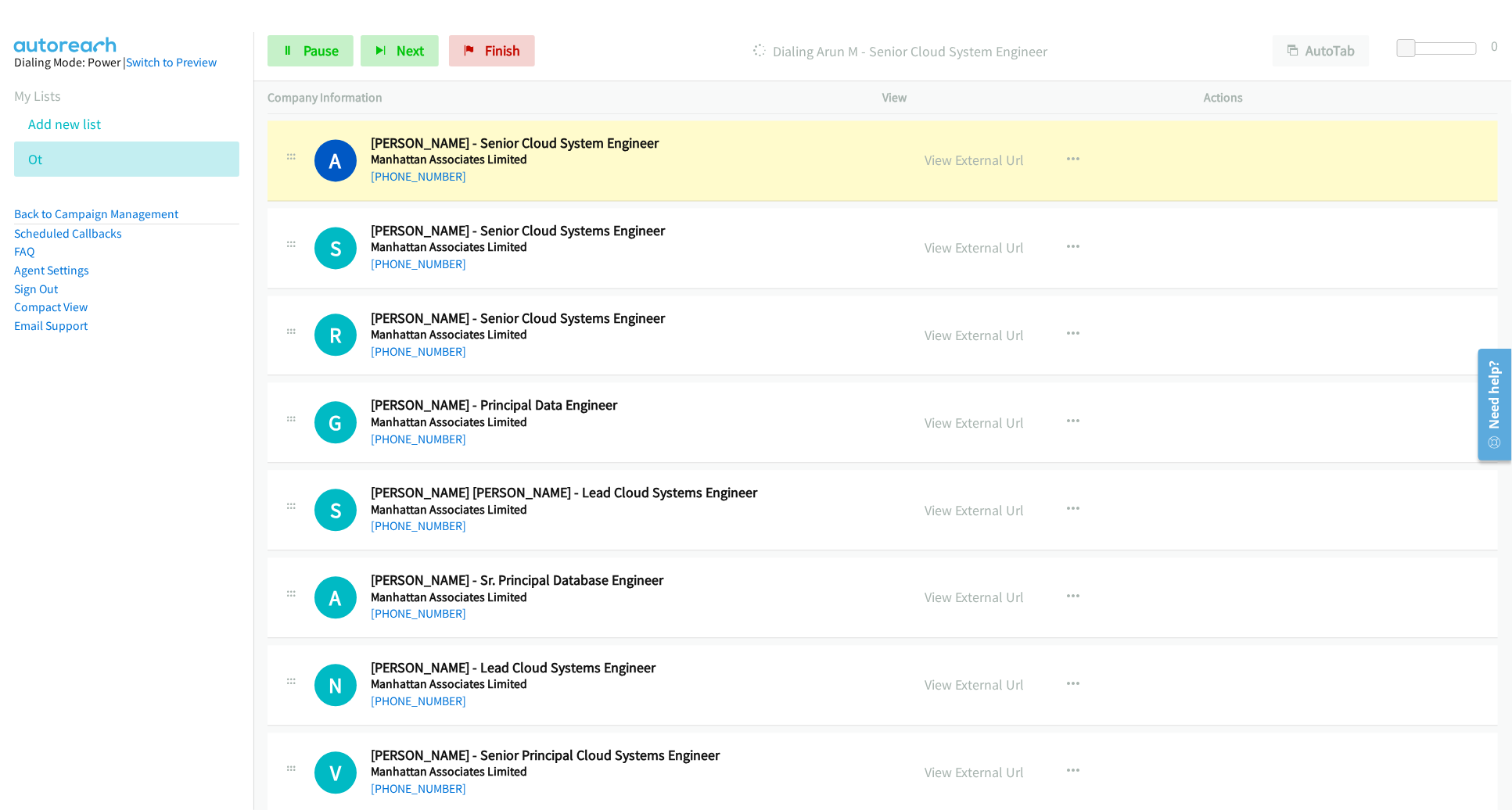
scroll to position [1708, 0]
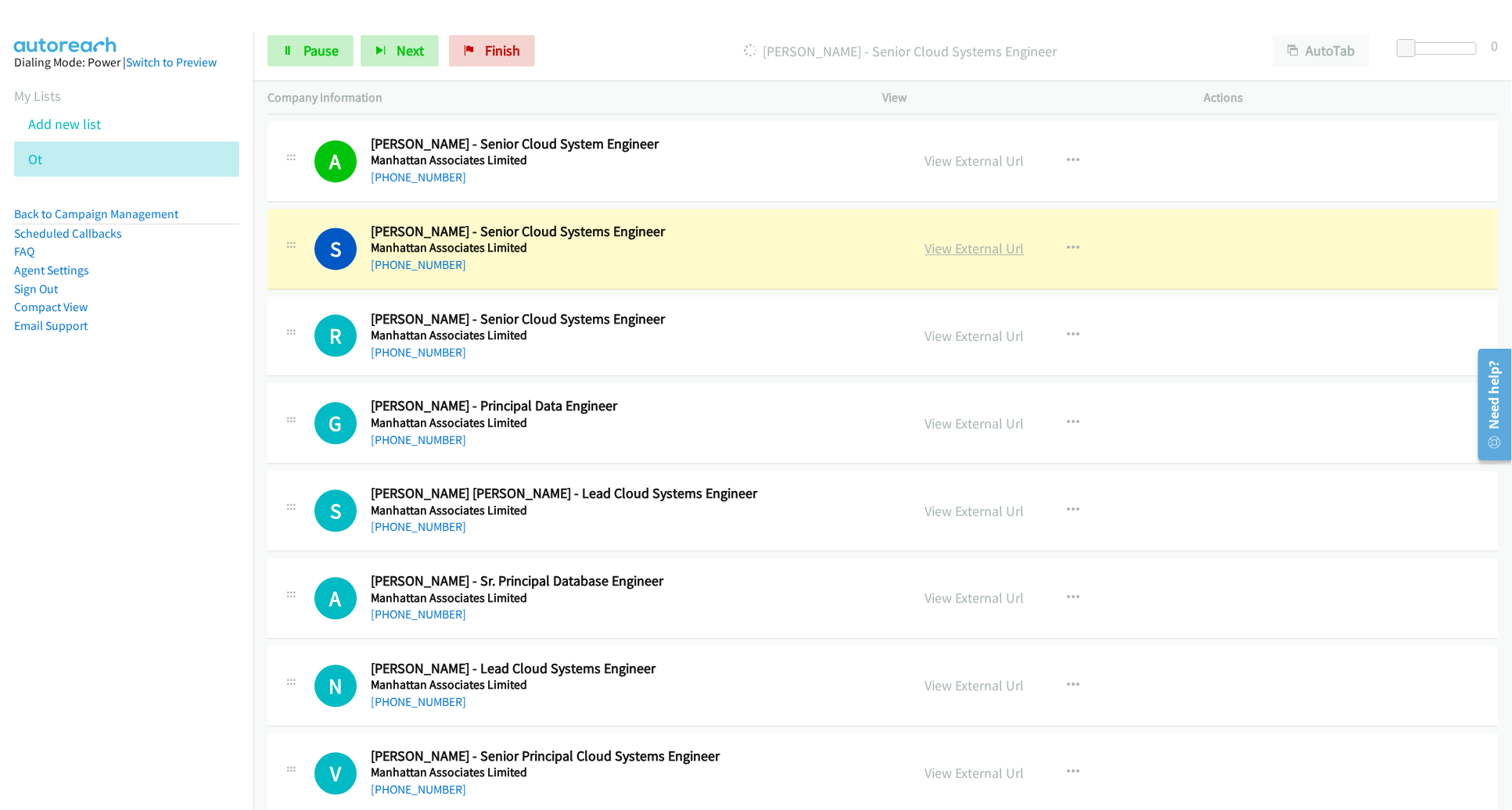
click at [972, 244] on link "View External Url" at bounding box center [974, 248] width 99 height 18
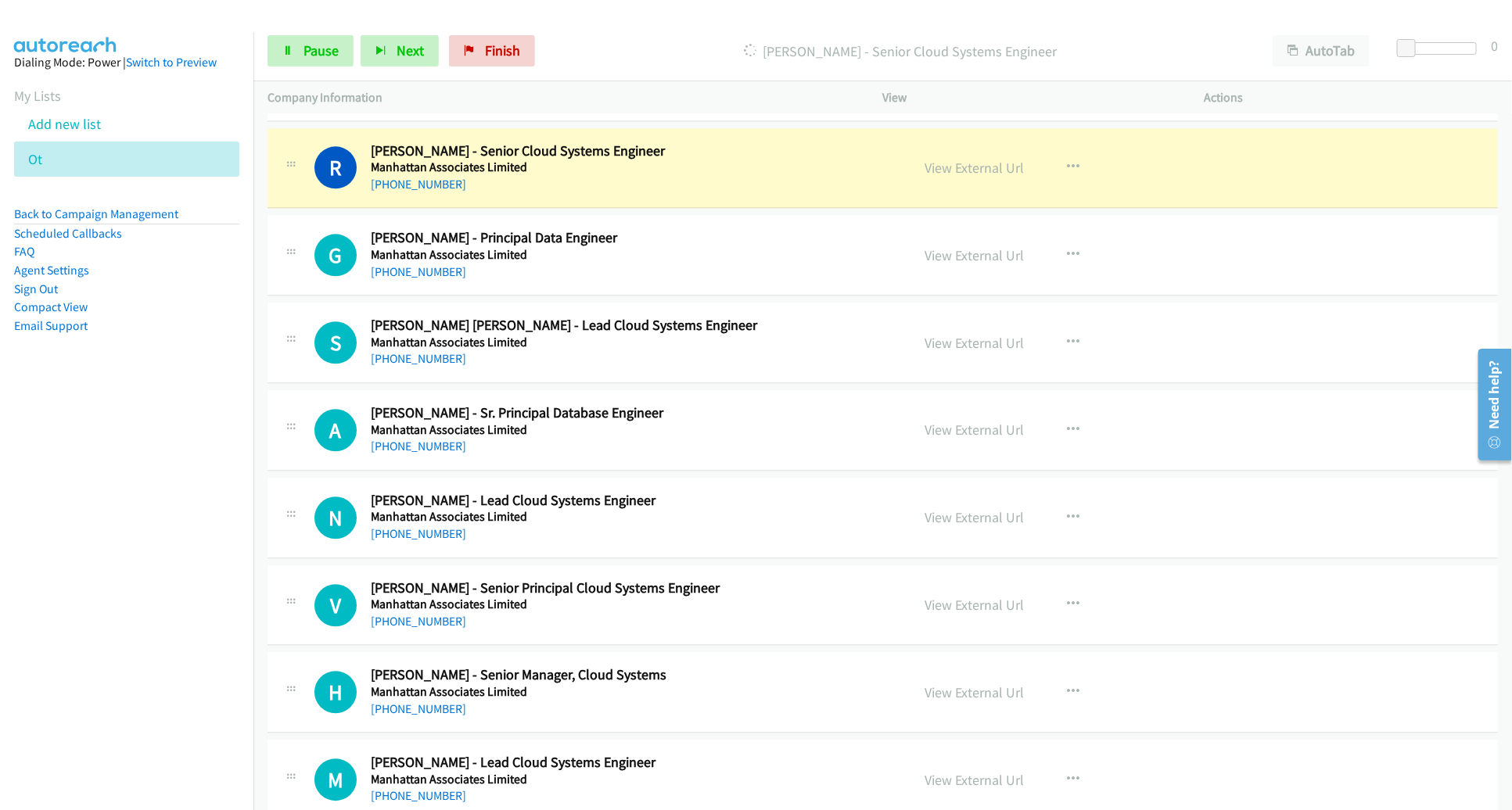
scroll to position [1877, 0]
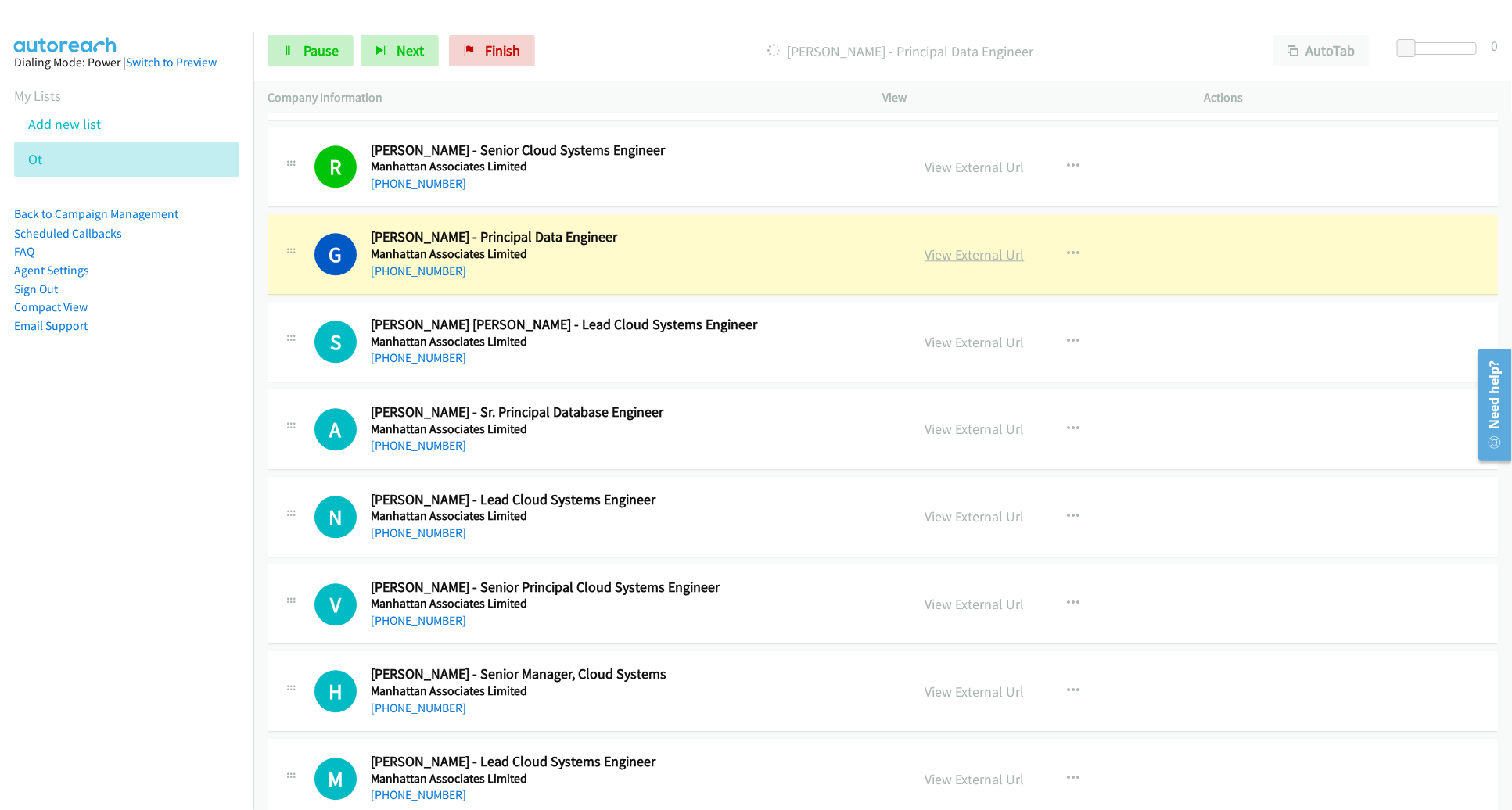
click at [1001, 250] on link "View External Url" at bounding box center [974, 254] width 99 height 18
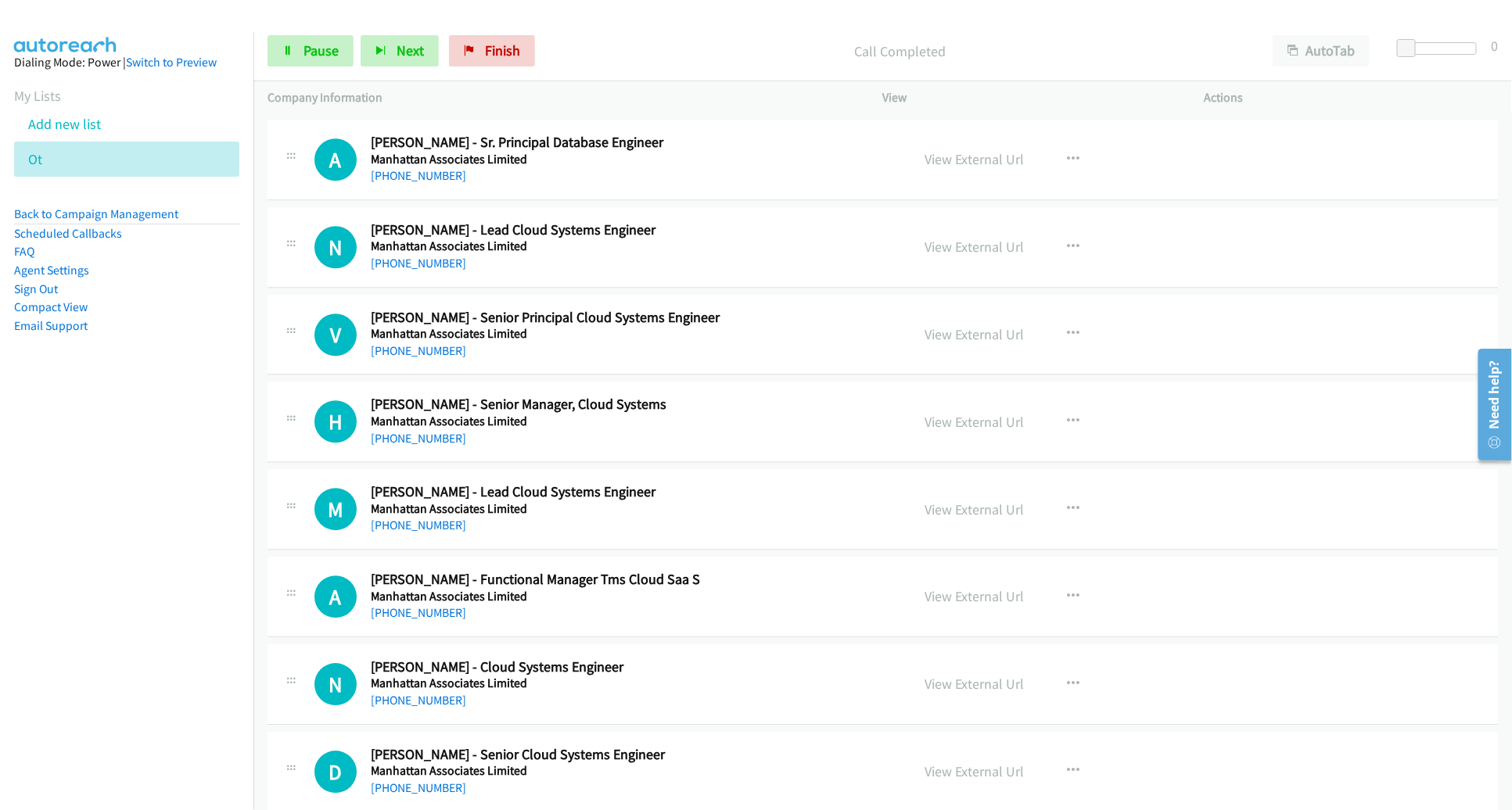
scroll to position [2147, 0]
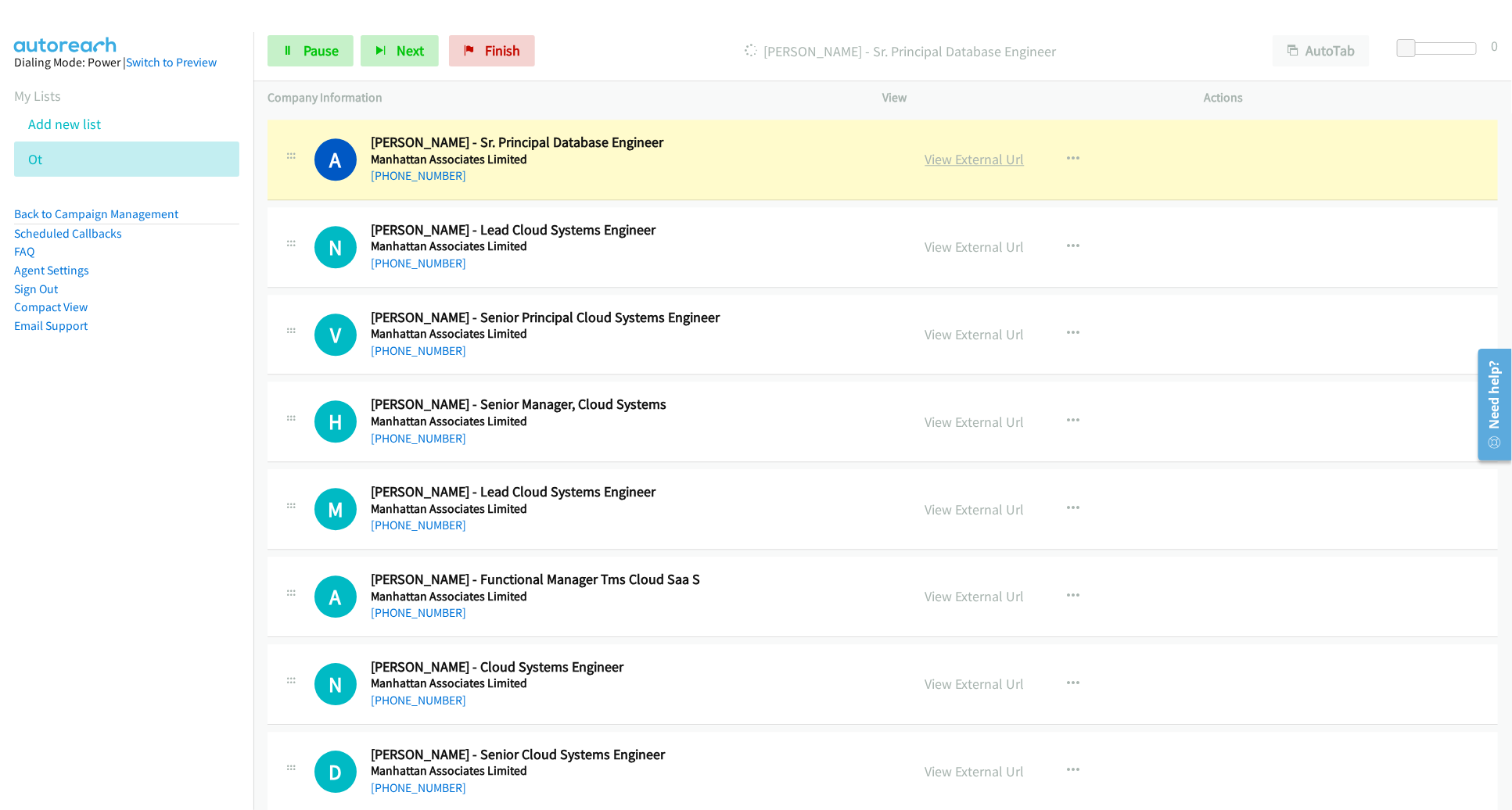
click at [965, 154] on link "View External Url" at bounding box center [974, 159] width 99 height 18
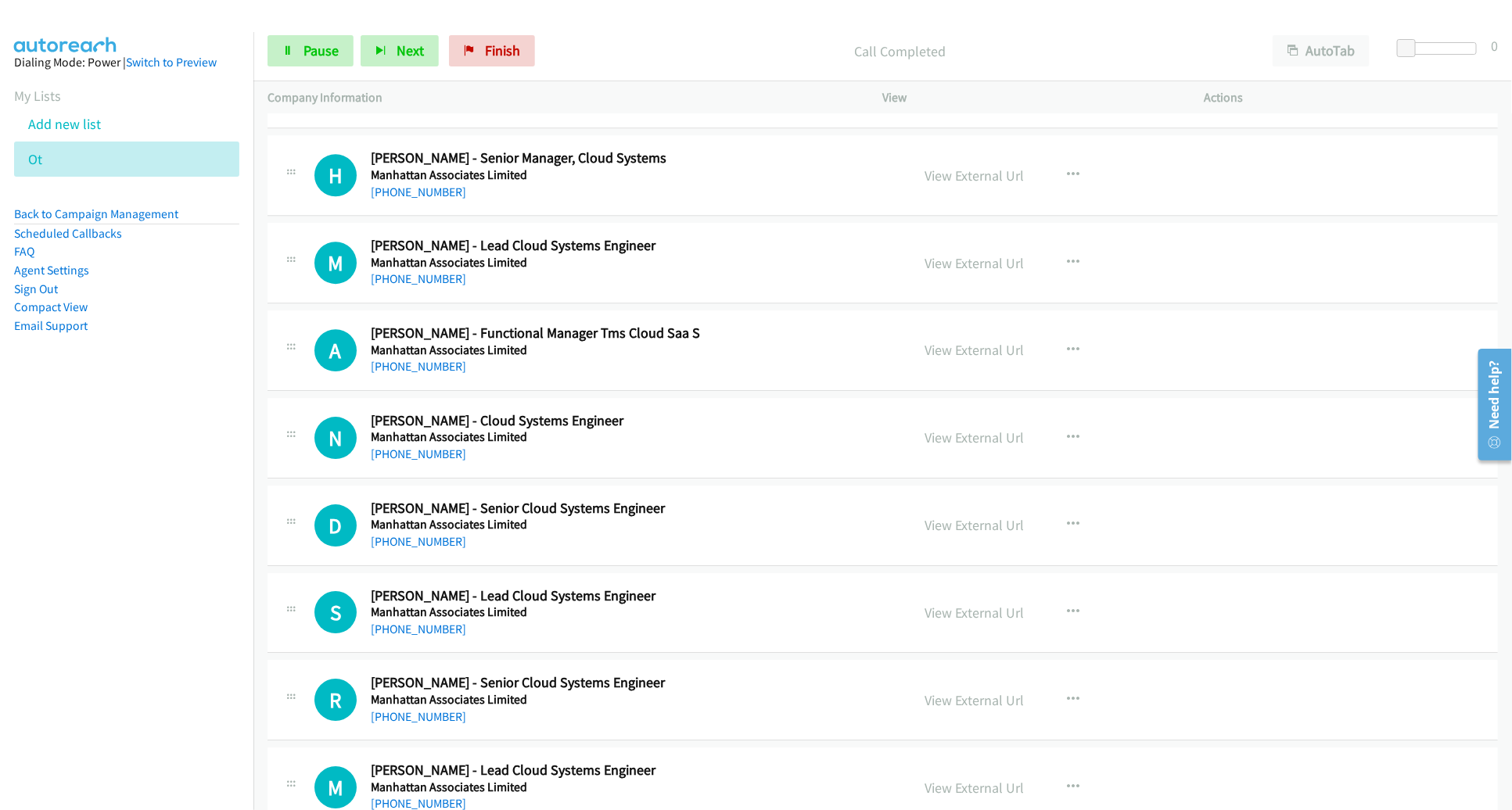
scroll to position [2398, 0]
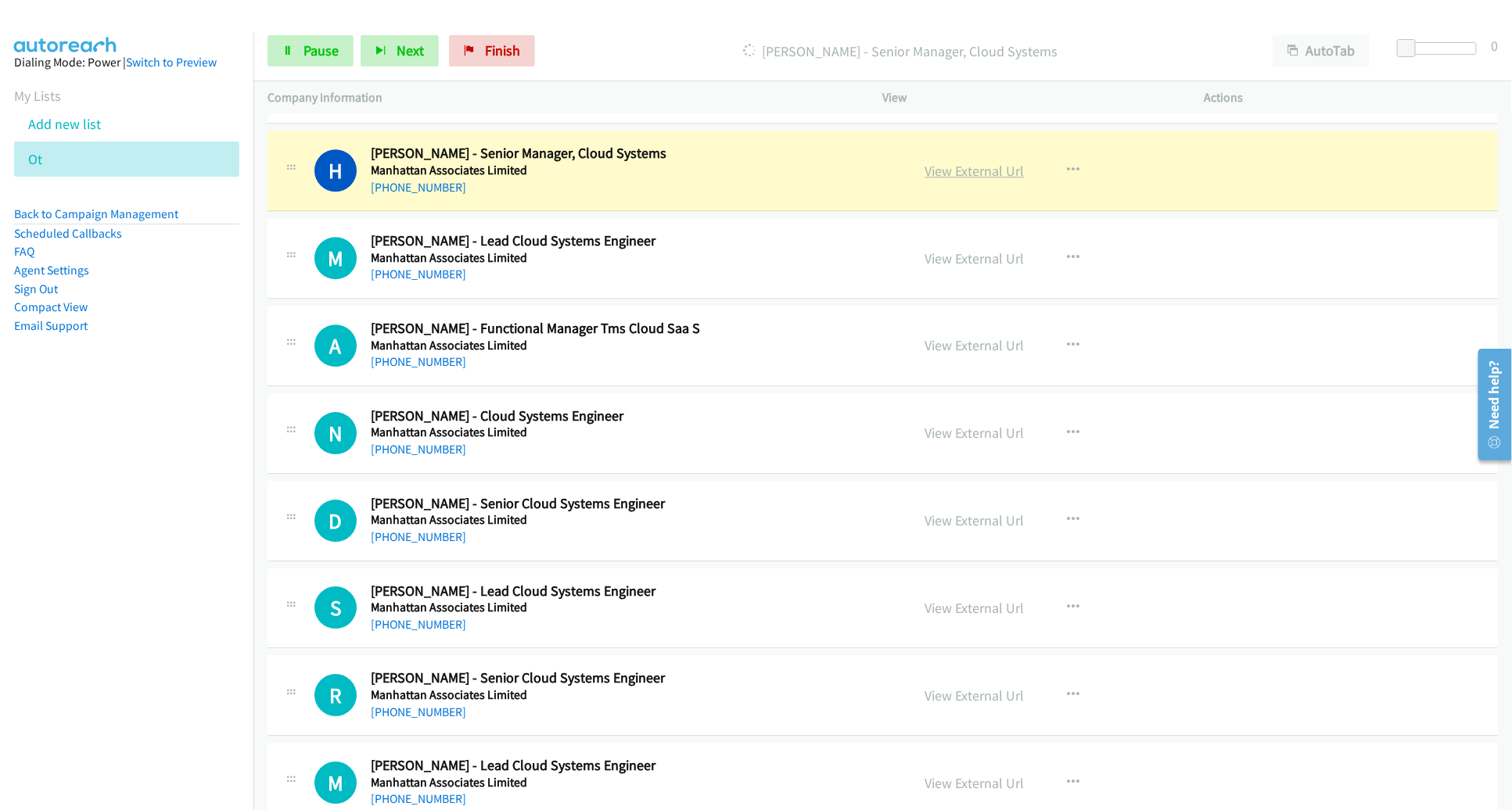
click at [982, 166] on link "View External Url" at bounding box center [974, 171] width 99 height 18
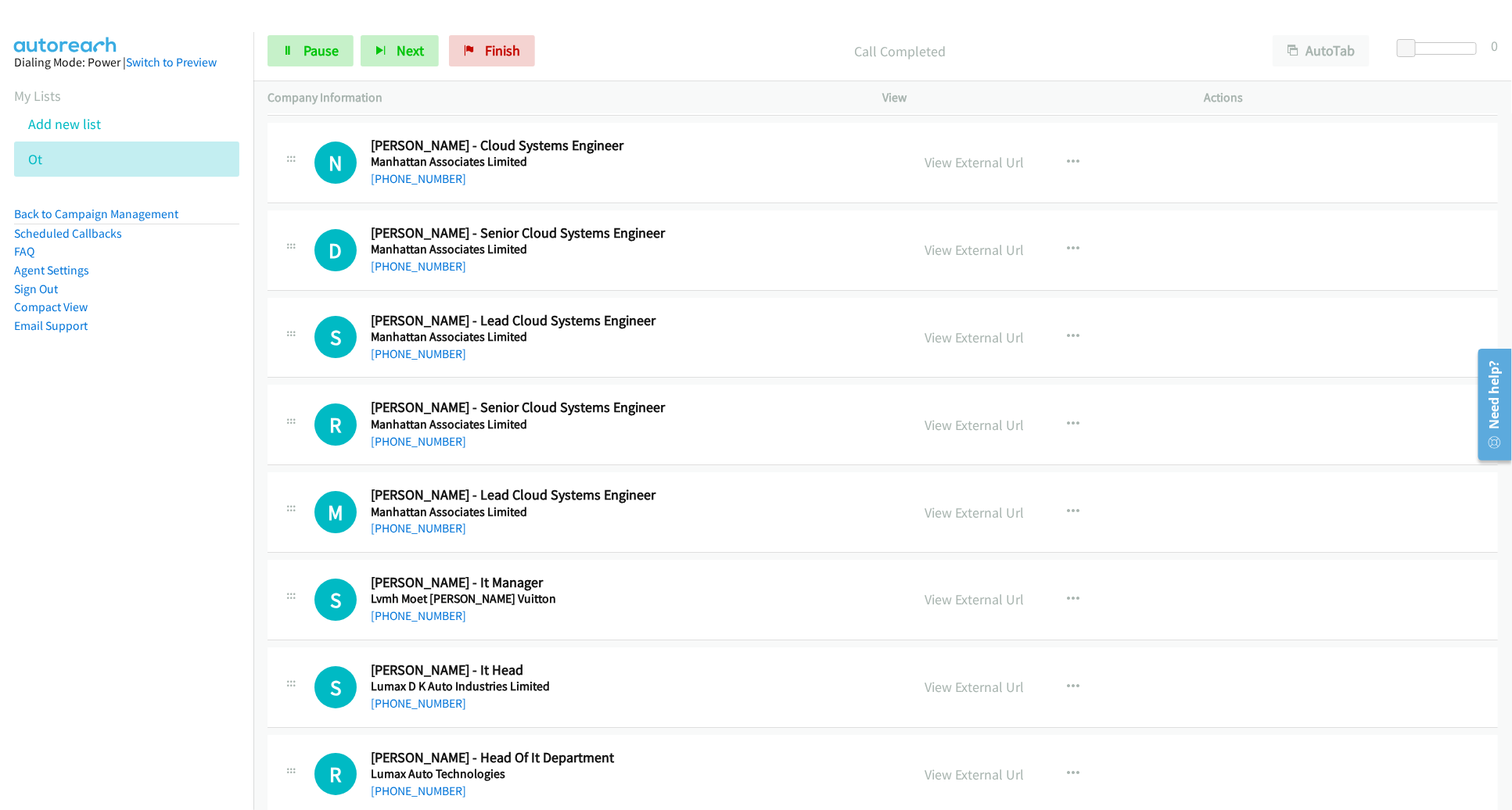
scroll to position [2672, 0]
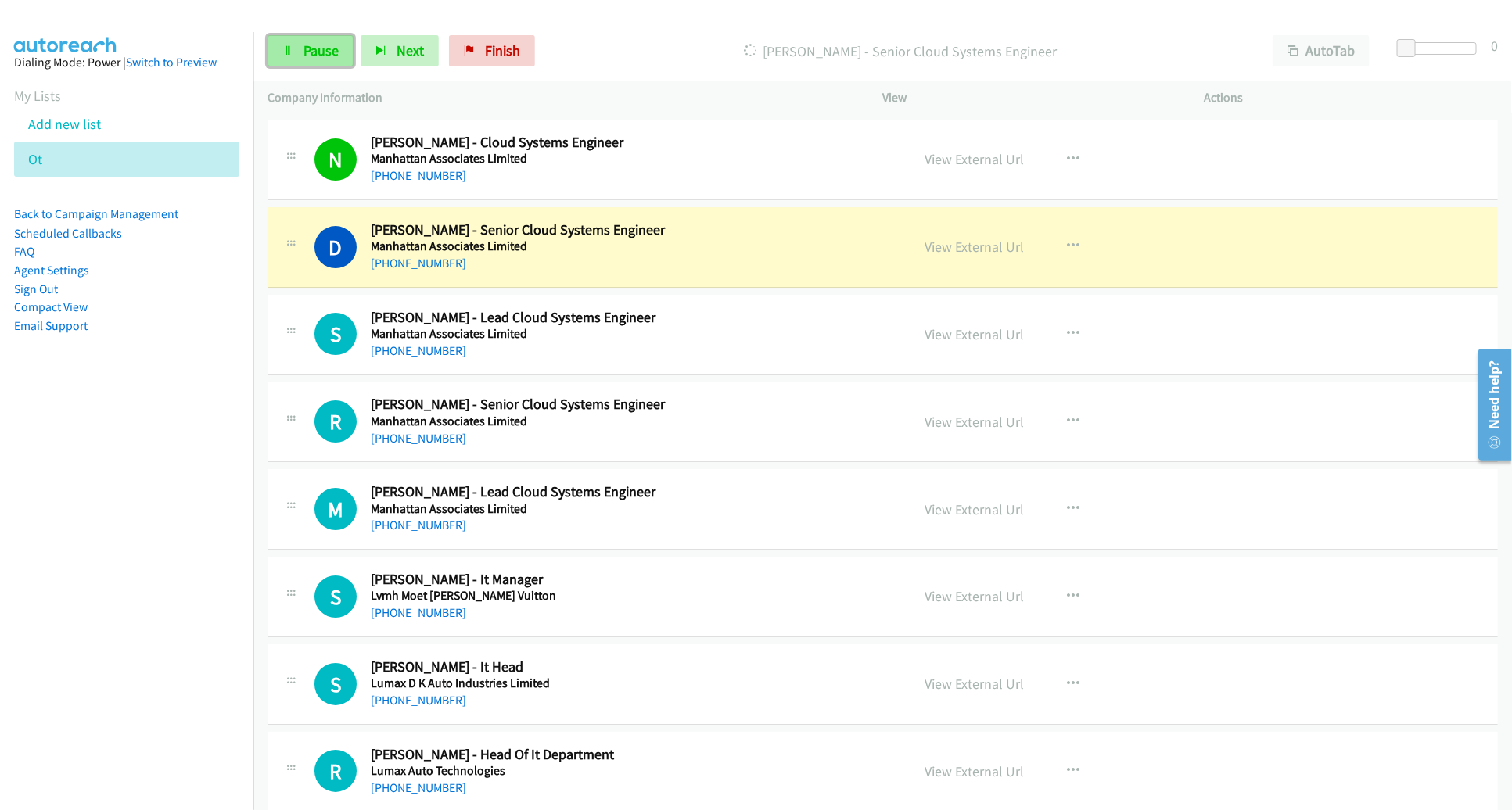
click at [293, 58] on link "Pause" at bounding box center [311, 50] width 86 height 31
